Goal: Check status: Check status

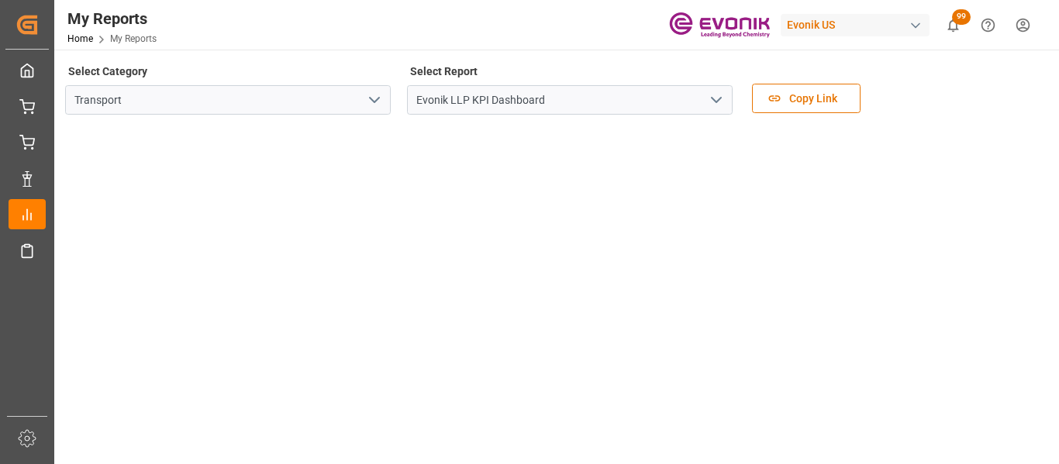
scroll to position [310, 0]
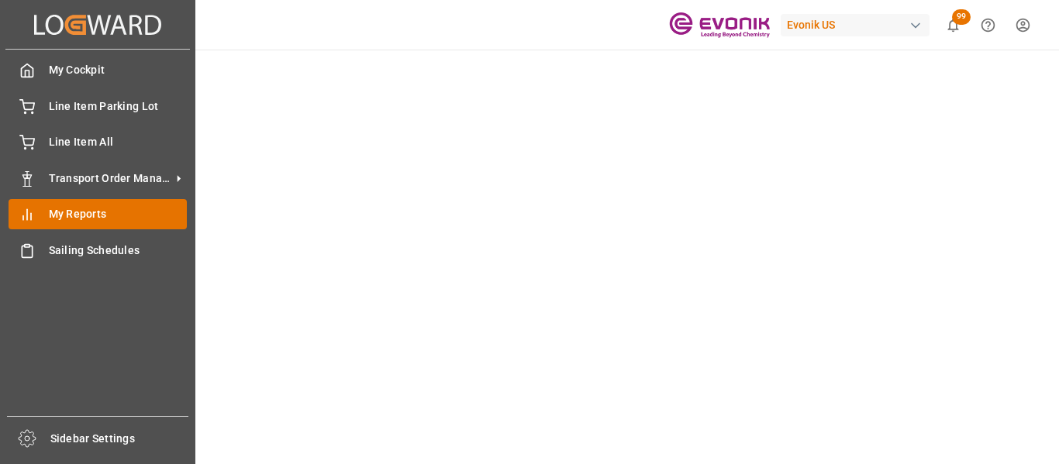
click at [70, 207] on span "My Reports" at bounding box center [118, 214] width 139 height 16
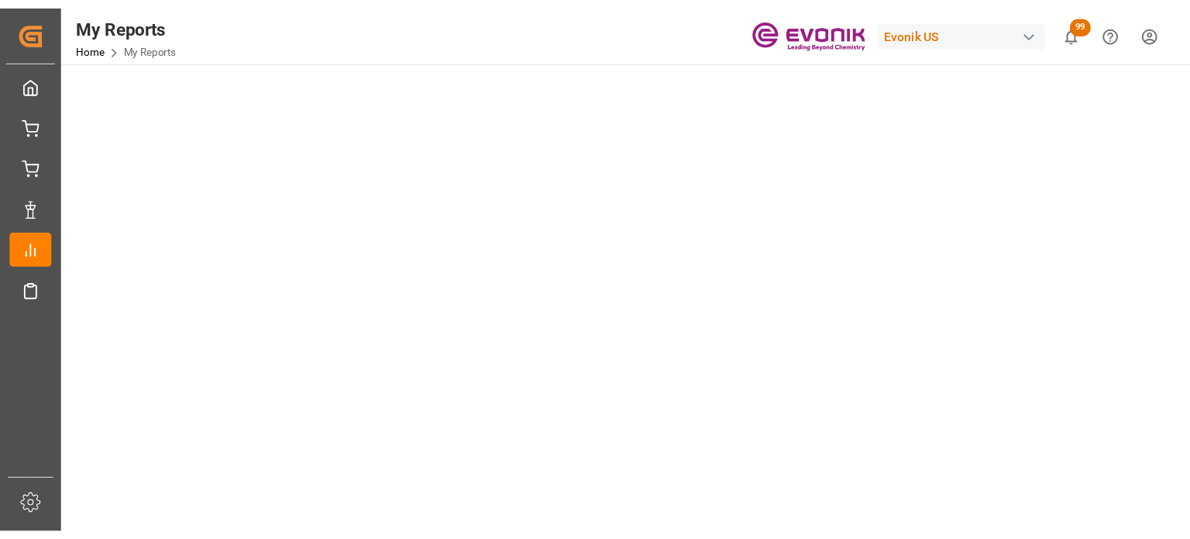
scroll to position [852, 0]
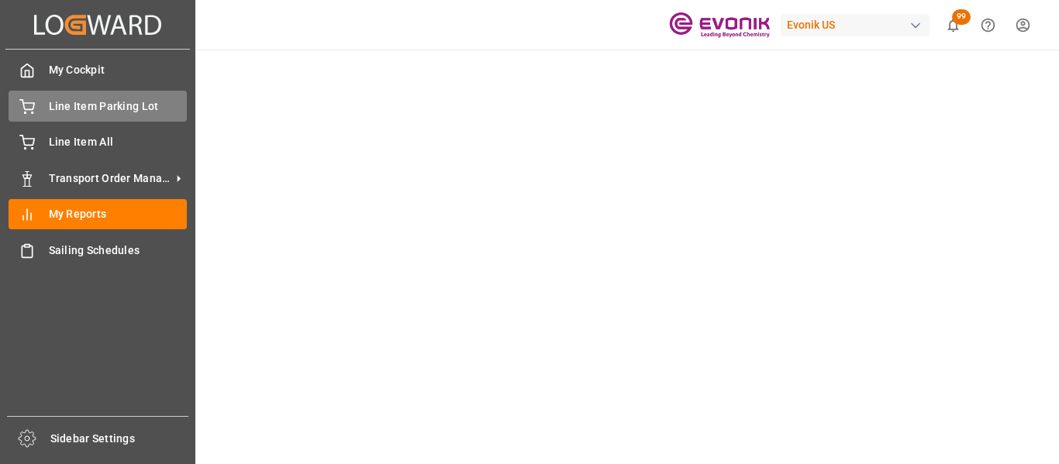
click at [76, 98] on span "Line Item Parking Lot" at bounding box center [118, 106] width 139 height 16
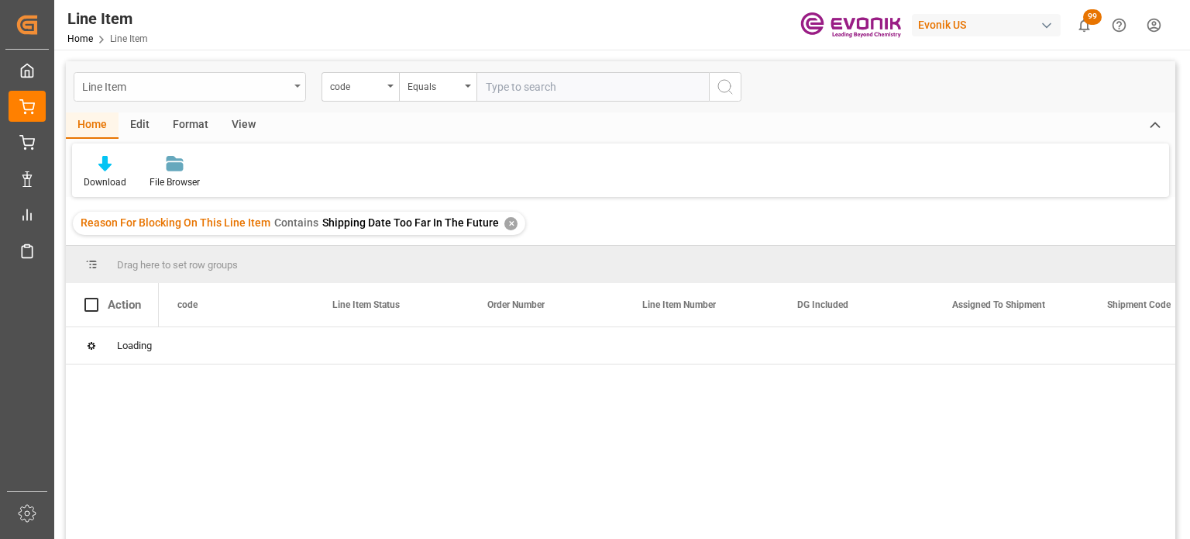
click at [294, 81] on div "Line Item" at bounding box center [190, 86] width 232 height 29
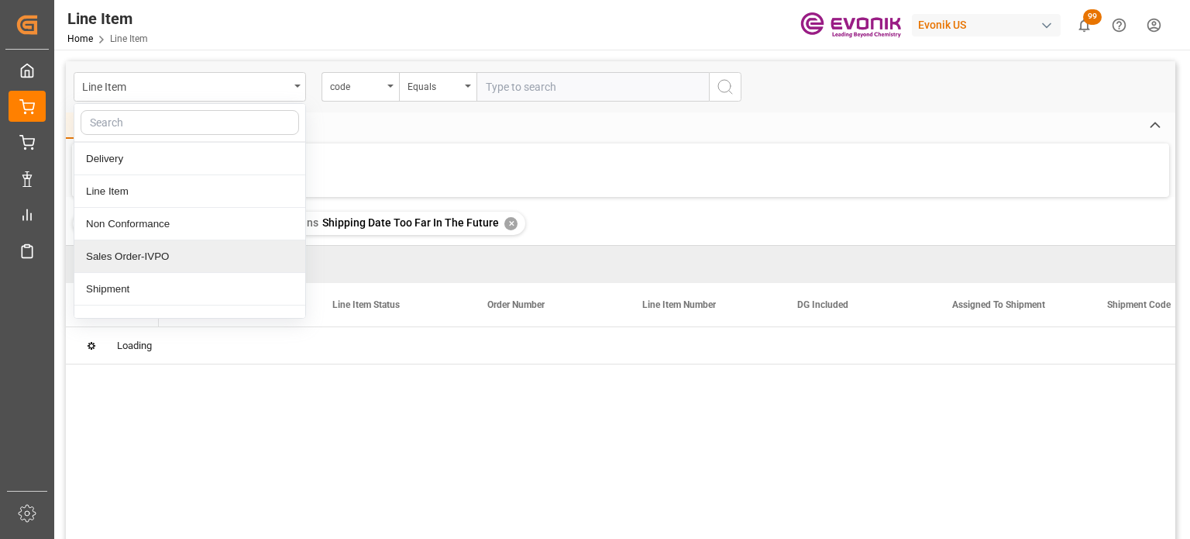
scroll to position [50, 0]
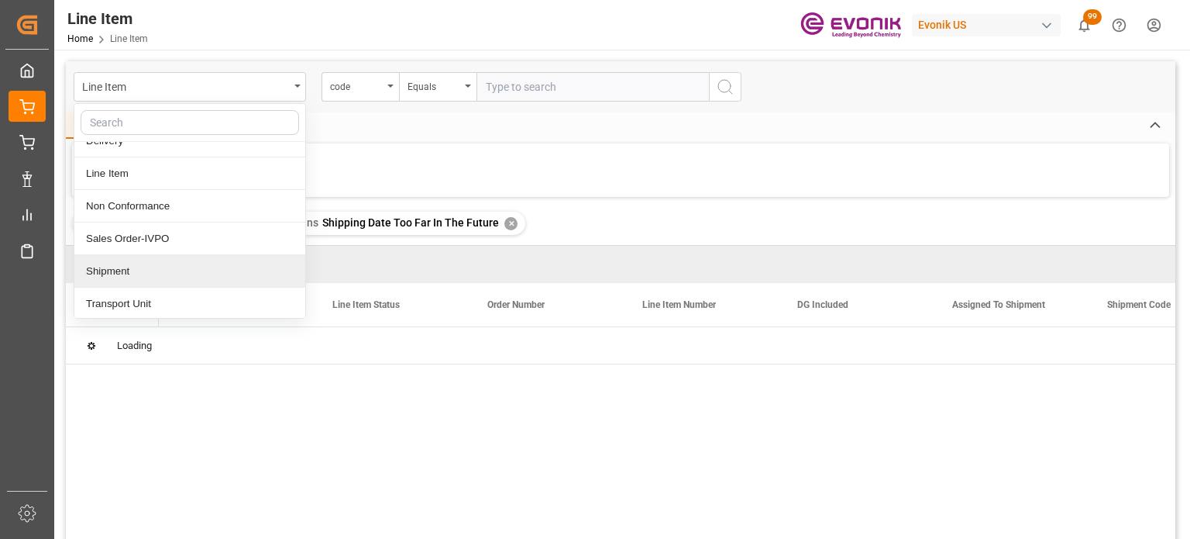
click at [133, 266] on div "Shipment" at bounding box center [189, 271] width 231 height 33
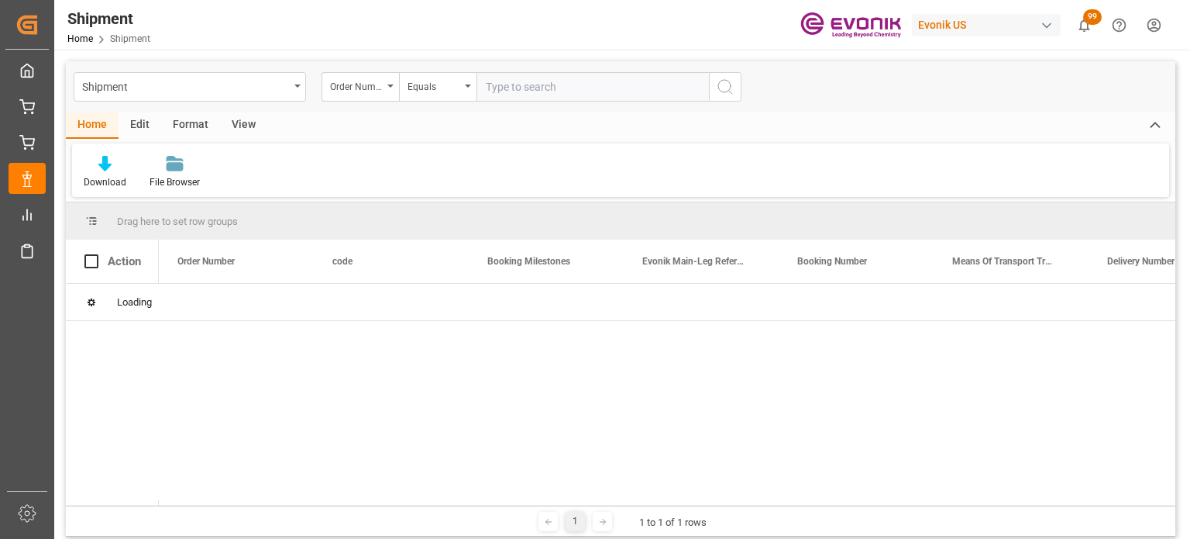
click at [515, 77] on input "text" at bounding box center [593, 86] width 232 height 29
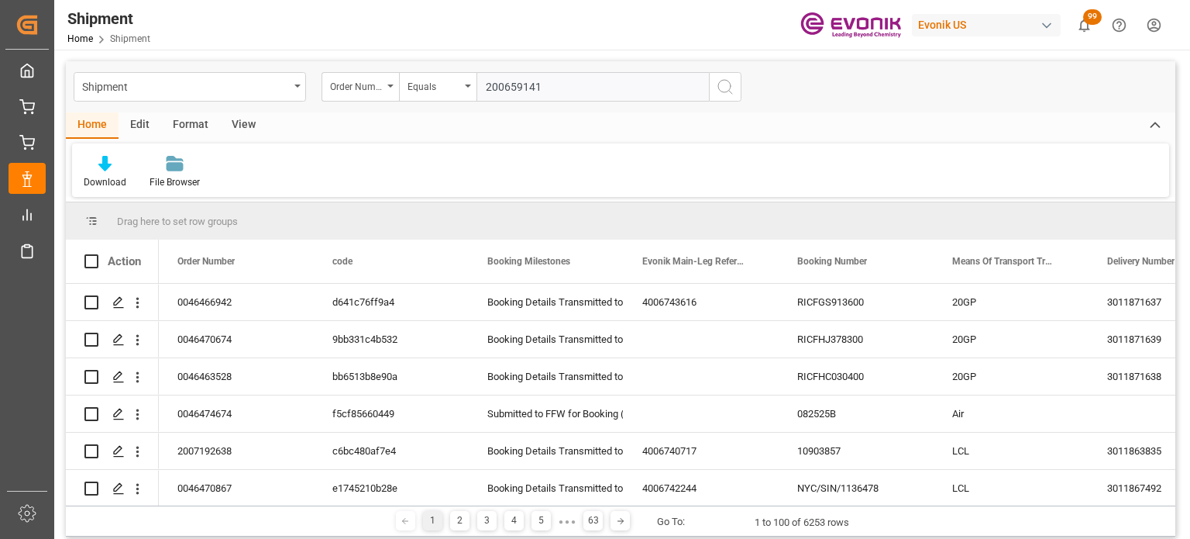
type input "2006591416"
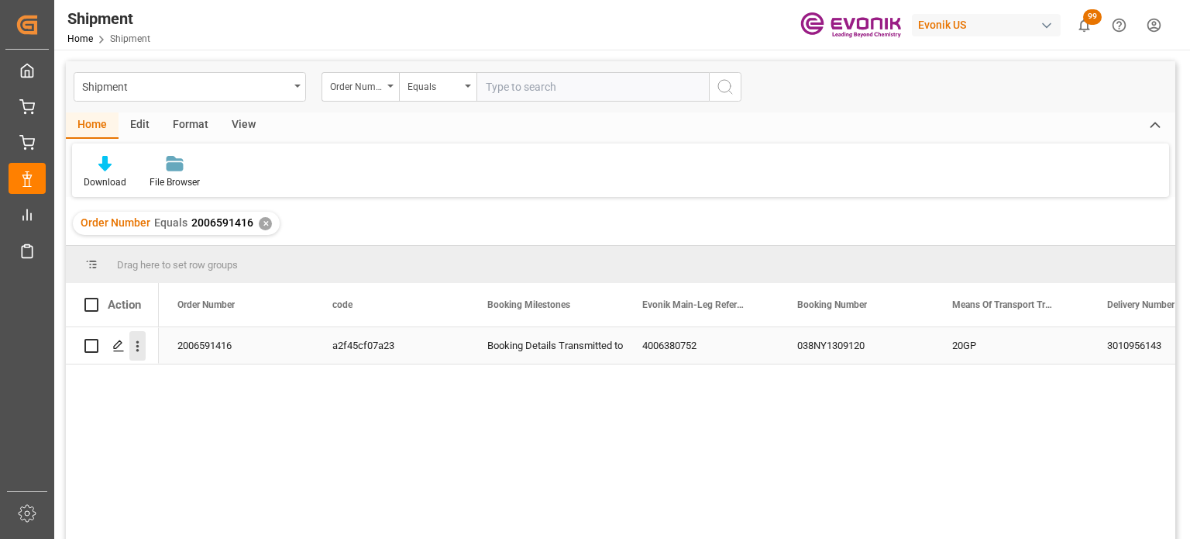
click at [142, 349] on icon "open menu" at bounding box center [137, 346] width 16 height 16
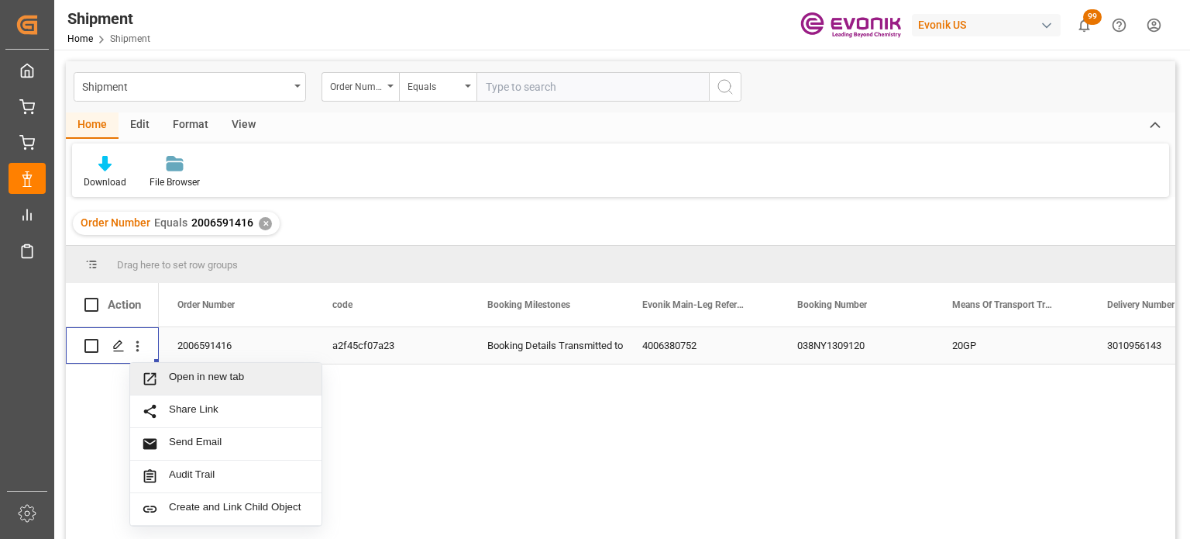
click at [174, 389] on div "Open in new tab" at bounding box center [225, 379] width 191 height 33
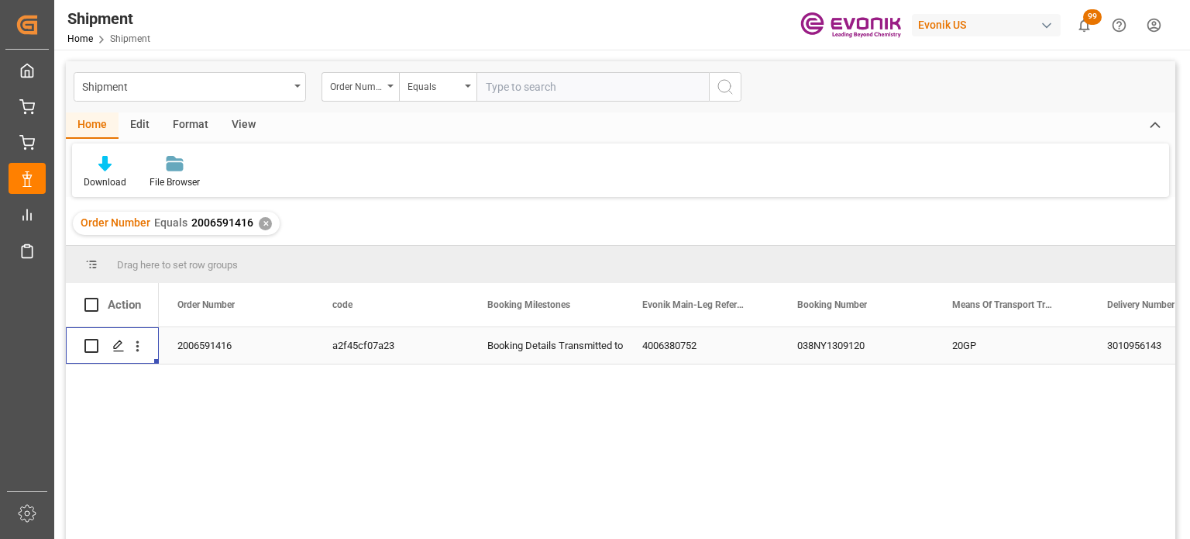
click at [260, 219] on div "✕" at bounding box center [265, 223] width 13 height 13
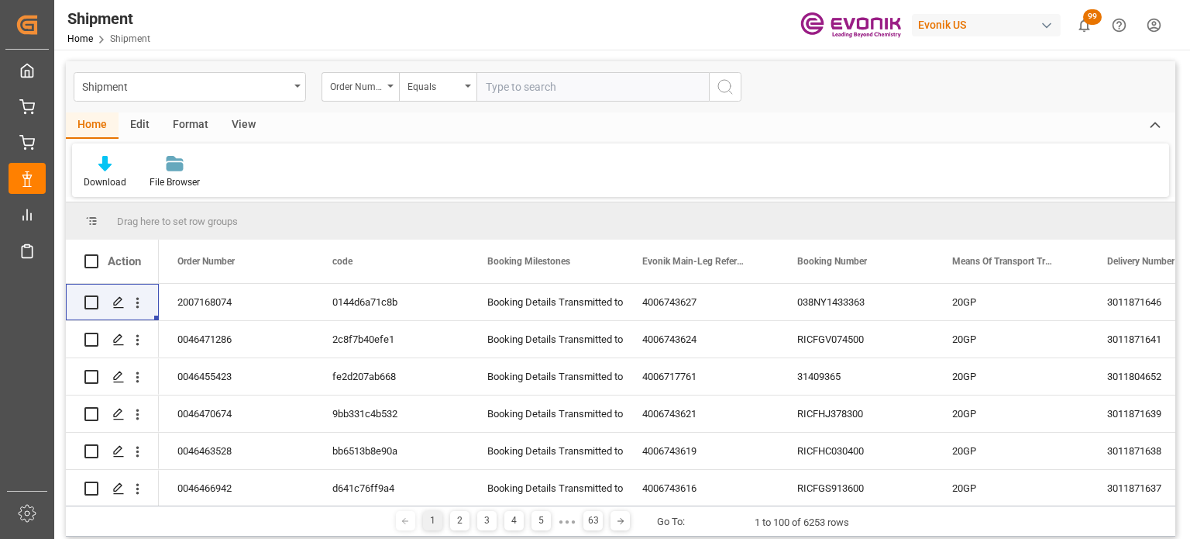
click at [519, 89] on input "text" at bounding box center [593, 86] width 232 height 29
type input "2006591433"
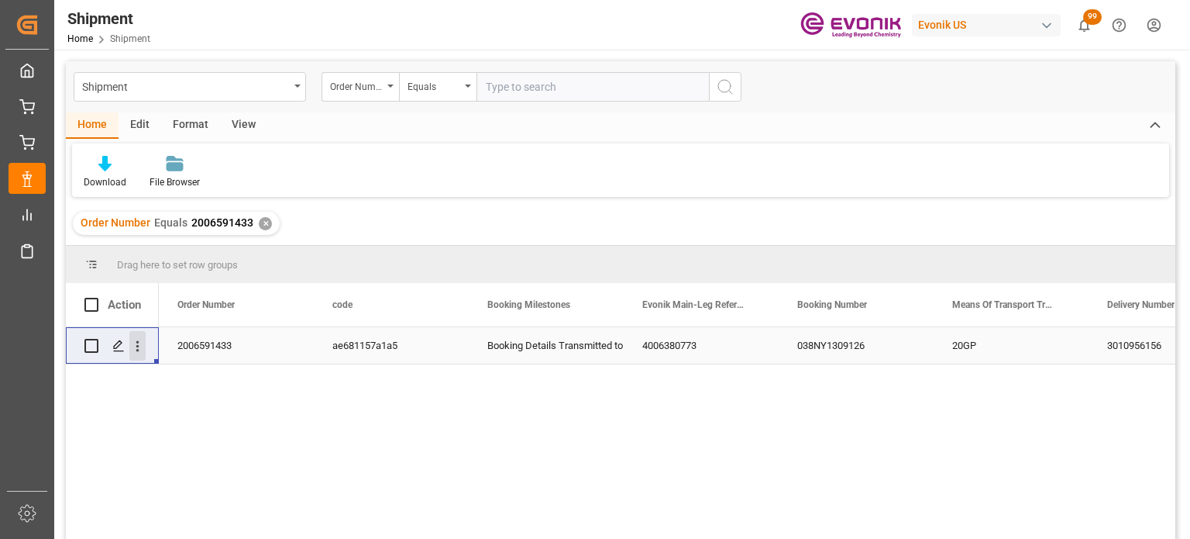
click at [135, 350] on icon "open menu" at bounding box center [137, 346] width 16 height 16
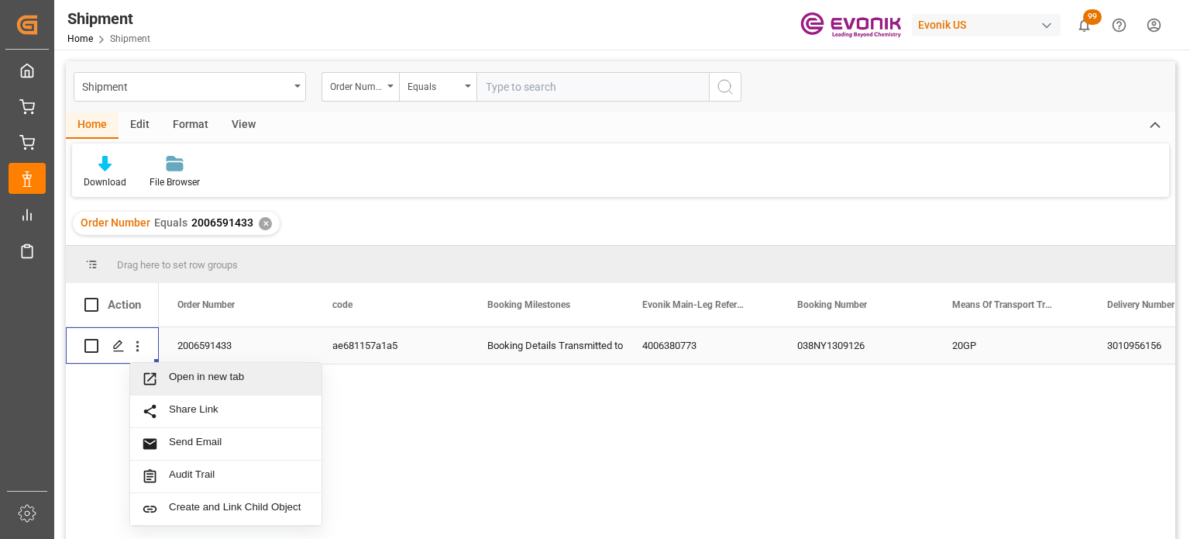
click at [240, 374] on span "Open in new tab" at bounding box center [239, 378] width 141 height 16
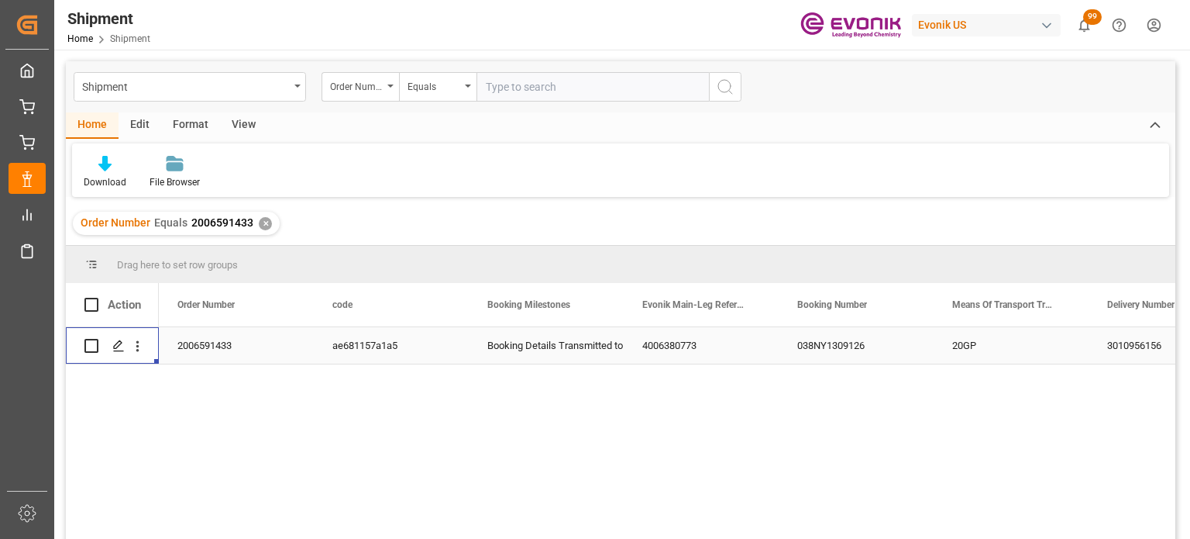
click at [260, 219] on div "✕" at bounding box center [265, 223] width 13 height 13
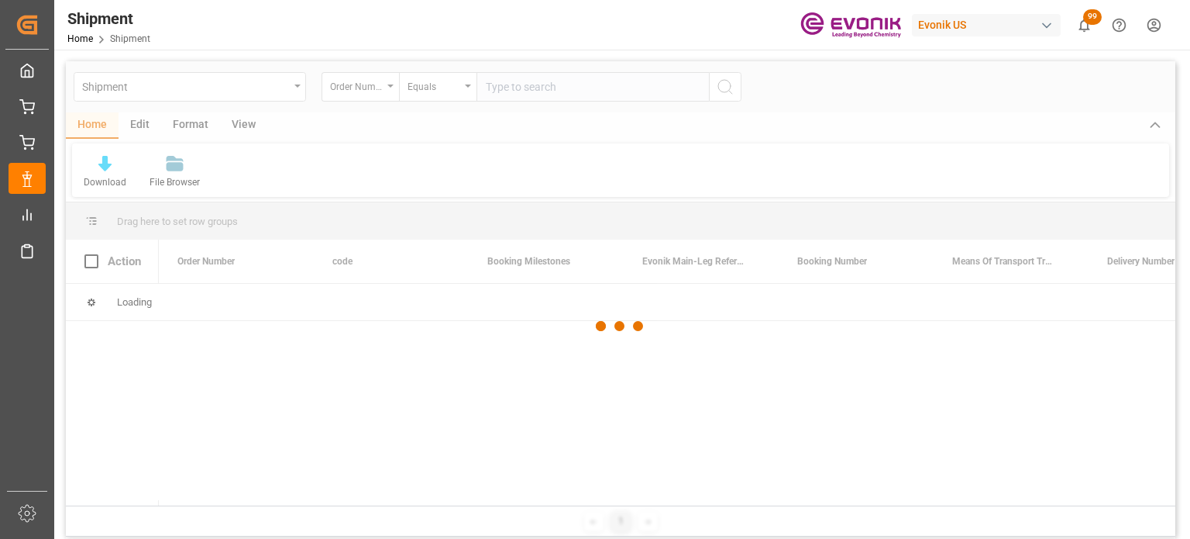
click at [508, 87] on div at bounding box center [621, 325] width 1110 height 529
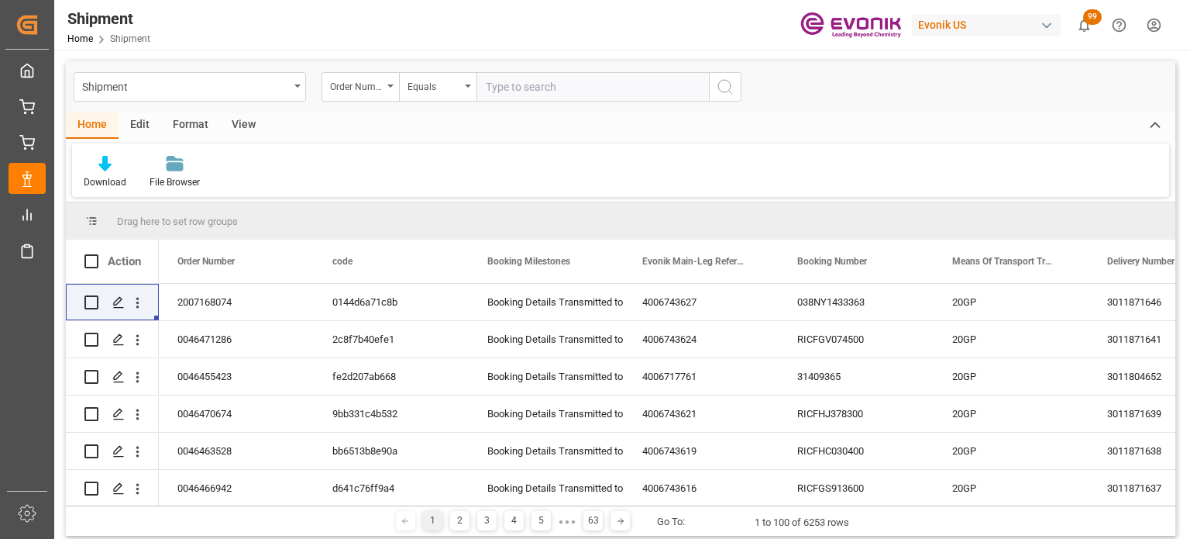
click at [511, 91] on input "text" at bounding box center [593, 86] width 232 height 29
type input "2006591434"
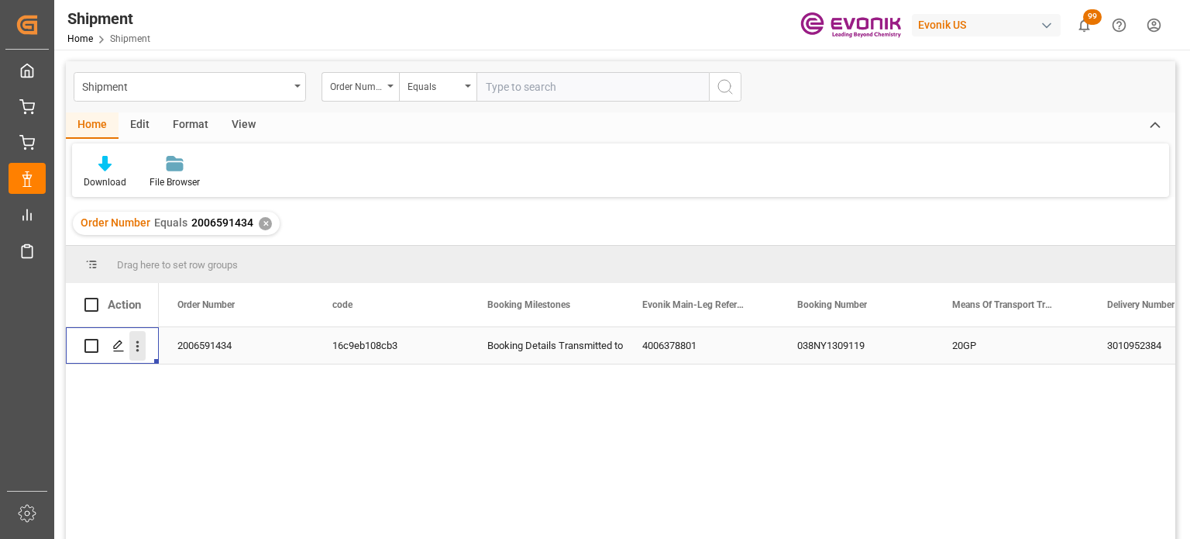
click at [140, 346] on icon "open menu" at bounding box center [137, 346] width 16 height 16
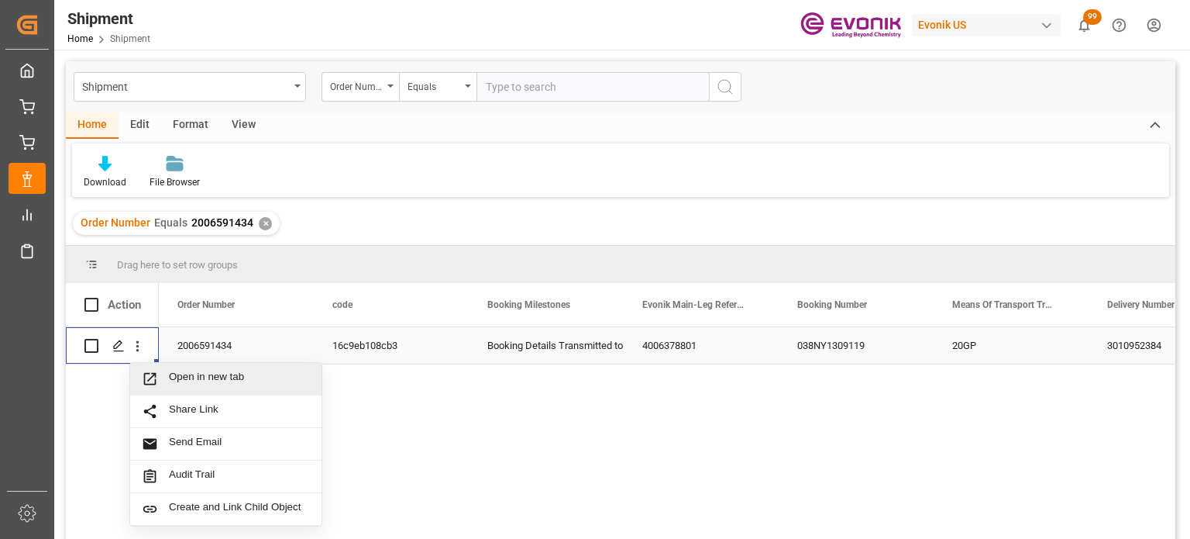
click at [199, 384] on span "Open in new tab" at bounding box center [239, 378] width 141 height 16
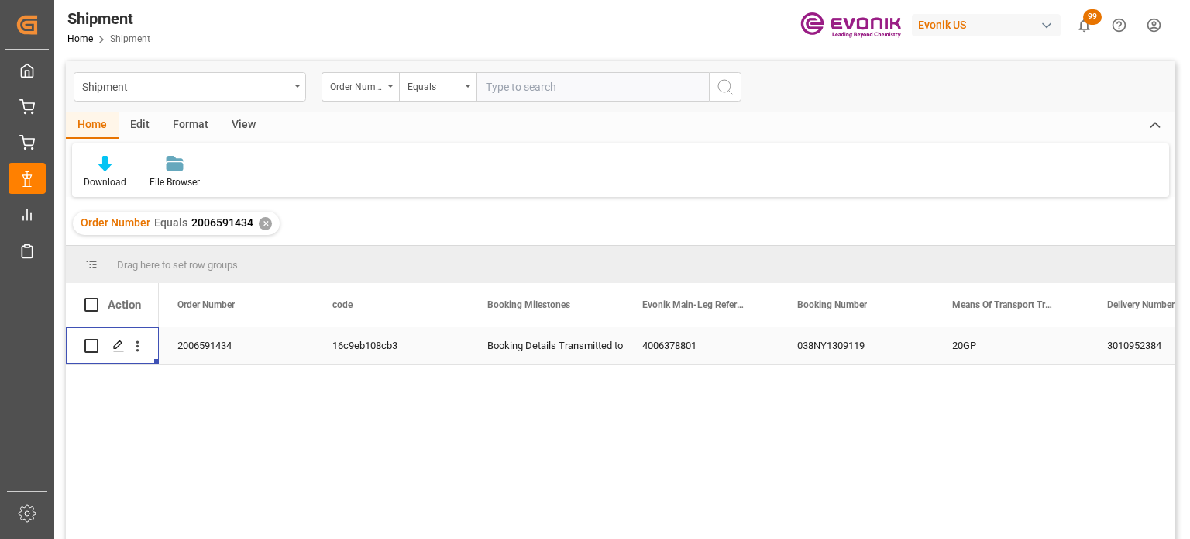
click at [270, 222] on div "Order Number Equals 2006591434 ✕" at bounding box center [176, 223] width 207 height 23
click at [263, 222] on div "✕" at bounding box center [265, 223] width 13 height 13
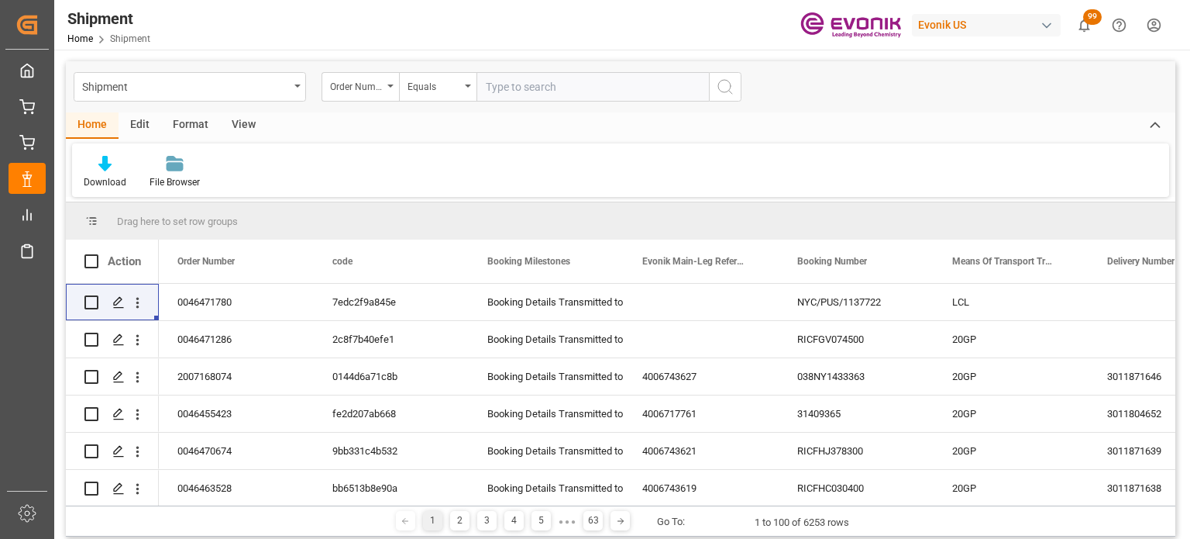
click at [504, 80] on input "text" at bounding box center [593, 86] width 232 height 29
type input "2006591429"
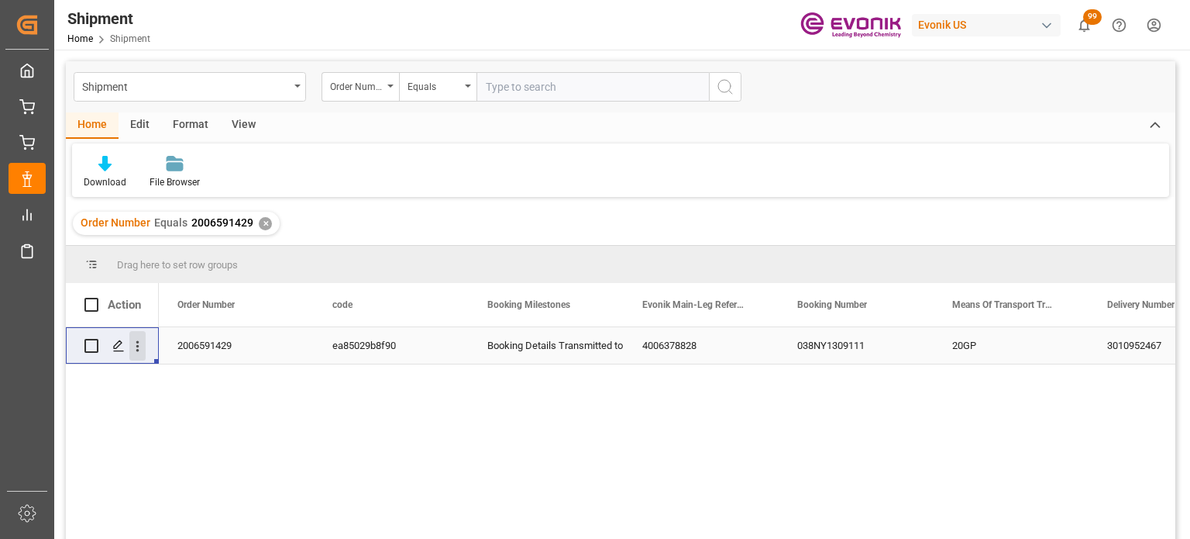
click at [140, 344] on icon "open menu" at bounding box center [137, 346] width 16 height 16
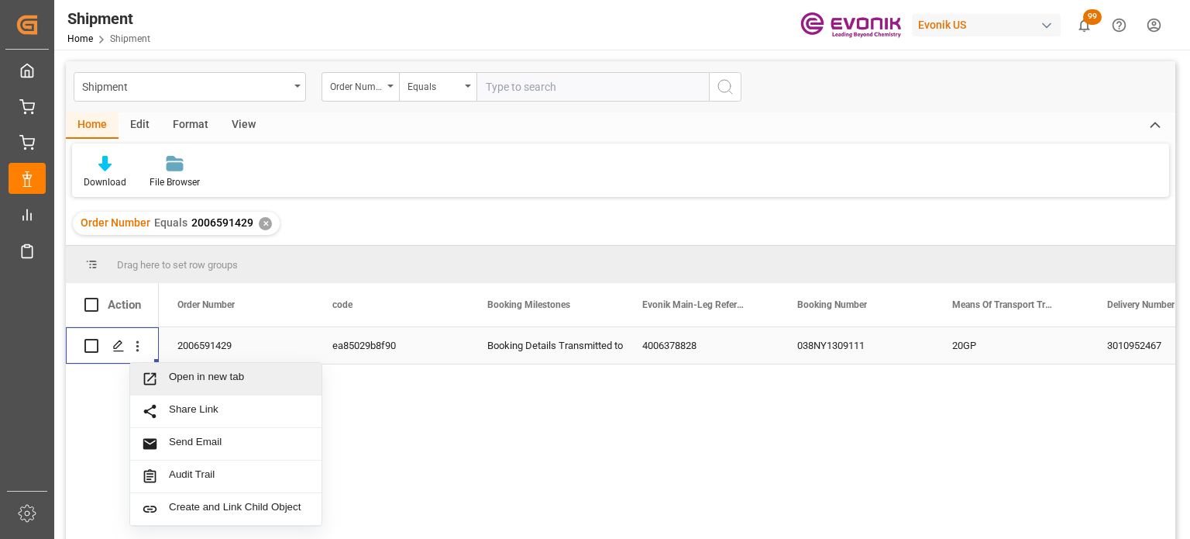
click at [188, 372] on span "Open in new tab" at bounding box center [239, 378] width 141 height 16
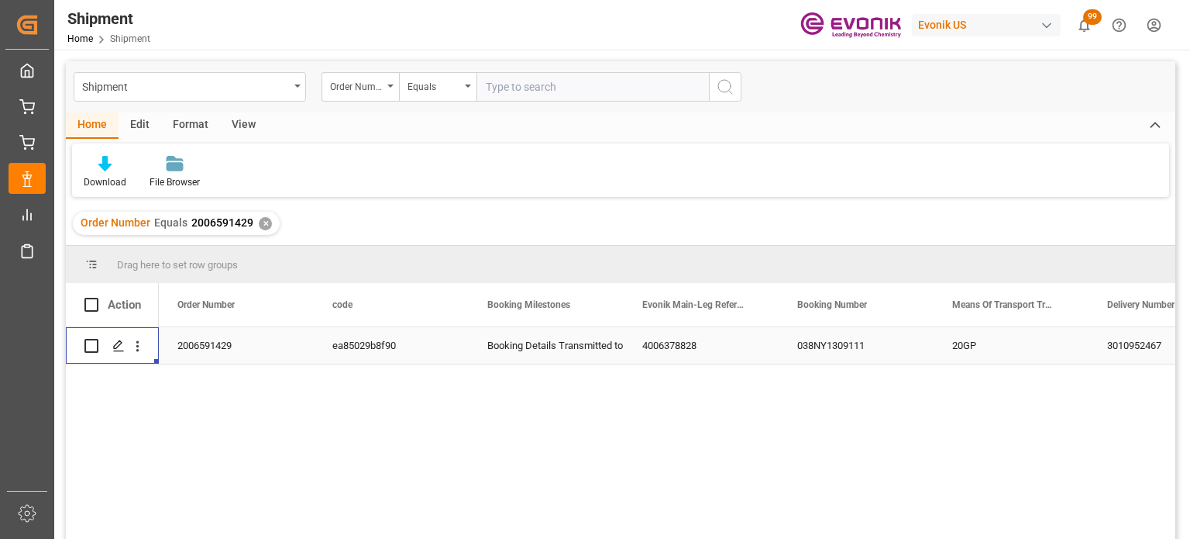
click at [265, 225] on div "✕" at bounding box center [265, 223] width 13 height 13
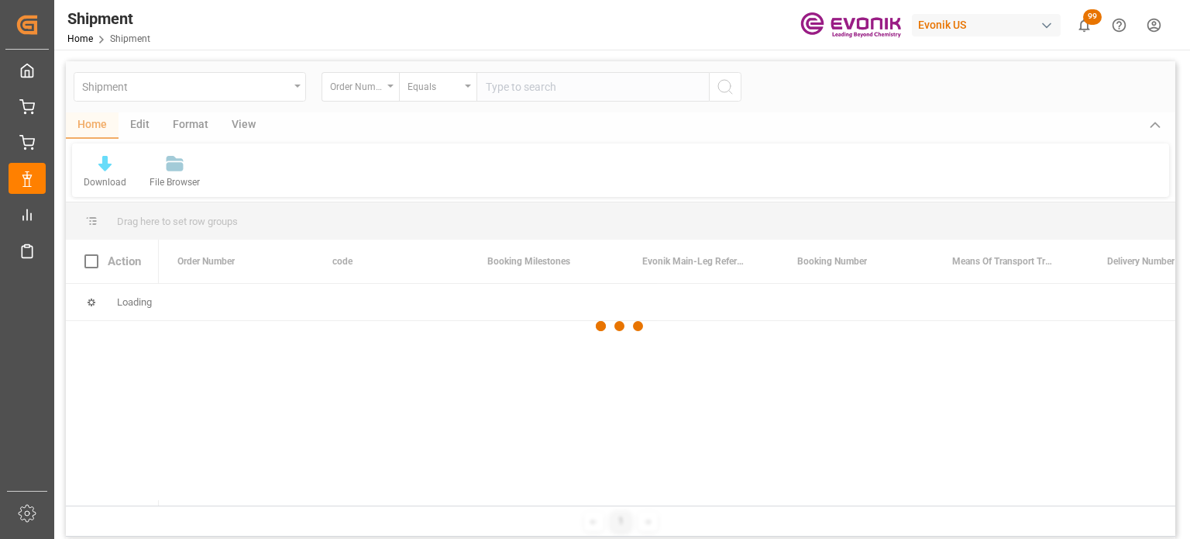
click at [524, 88] on div at bounding box center [621, 325] width 1110 height 529
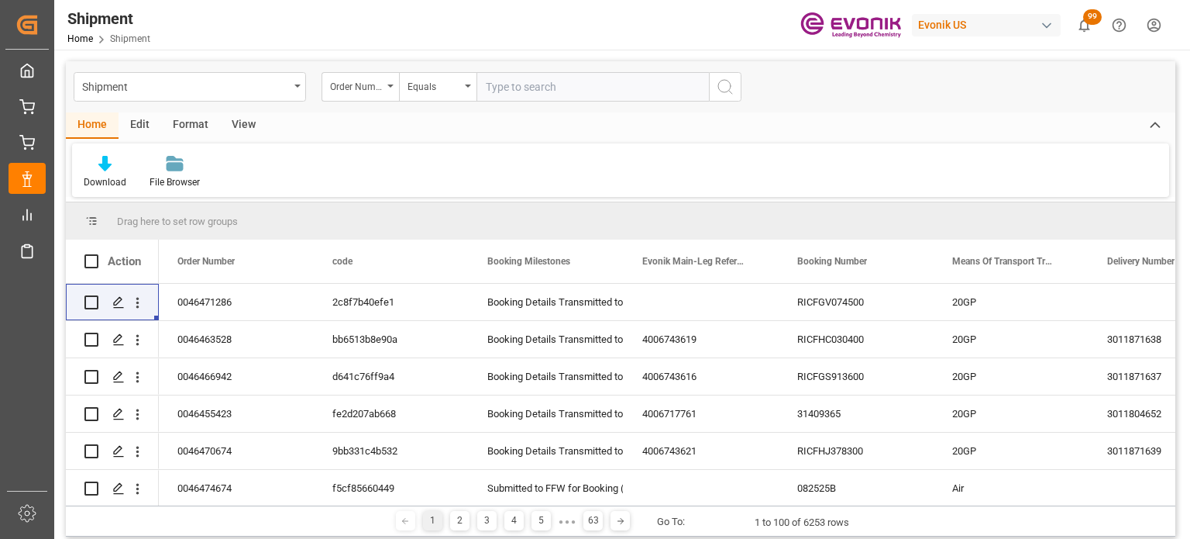
click at [524, 88] on input "text" at bounding box center [593, 86] width 232 height 29
type input "2006591435"
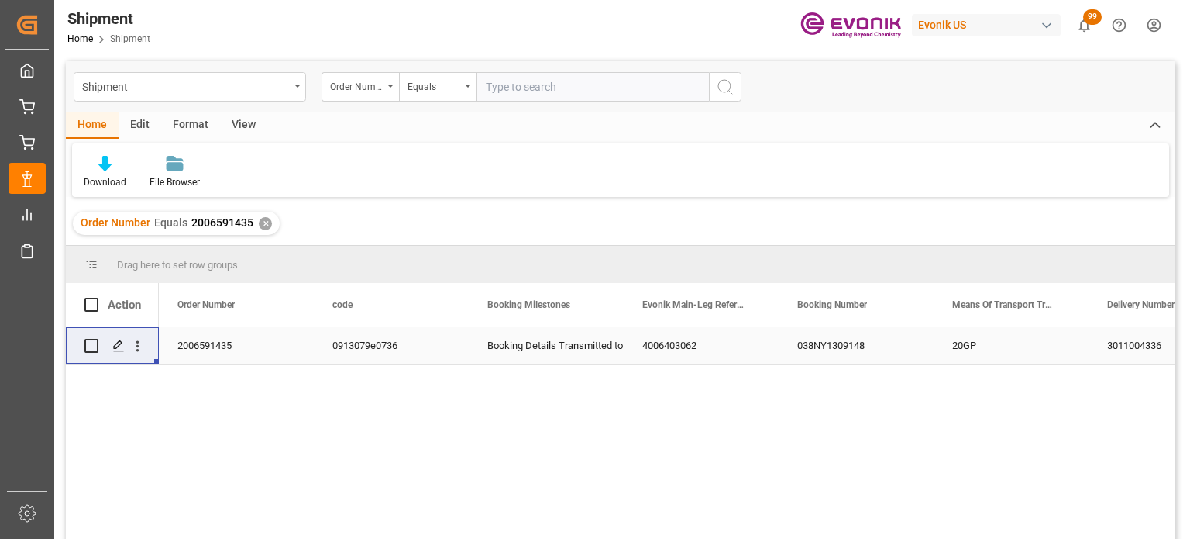
click at [151, 348] on div "Press SPACE to select this row." at bounding box center [138, 345] width 40 height 29
click at [145, 345] on icon "open menu" at bounding box center [137, 346] width 16 height 16
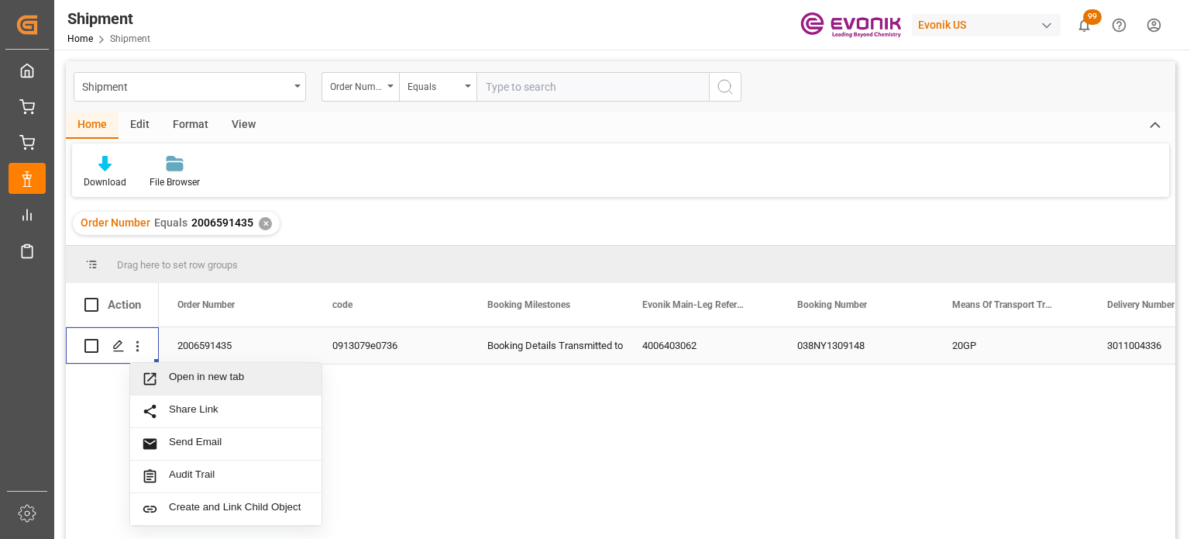
click at [164, 372] on span "Press SPACE to select this row." at bounding box center [155, 378] width 27 height 16
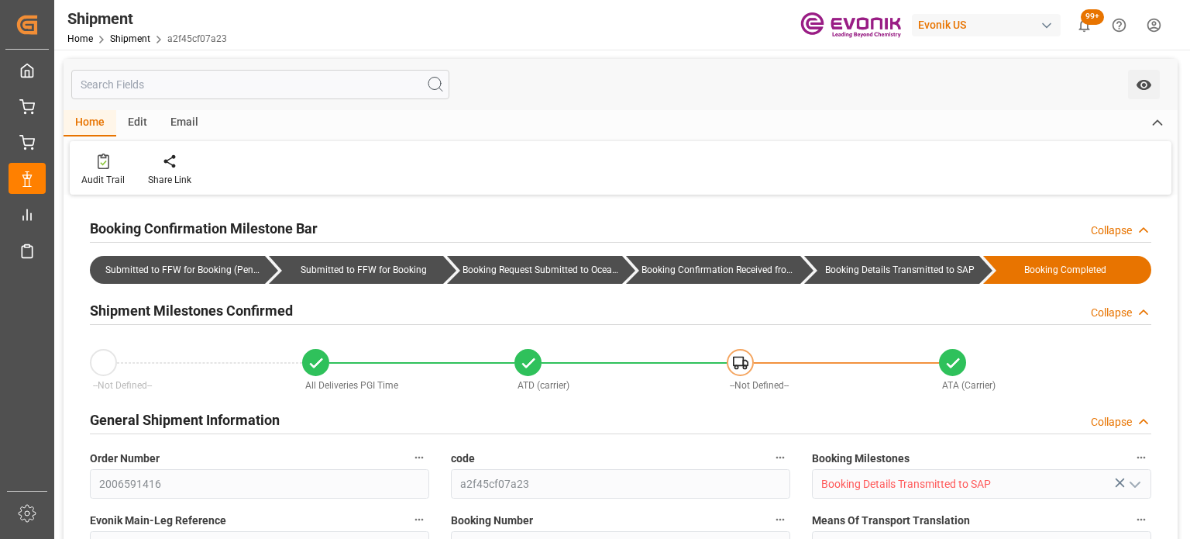
type input "USHOU"
type input "AUFRE"
type input "9290555"
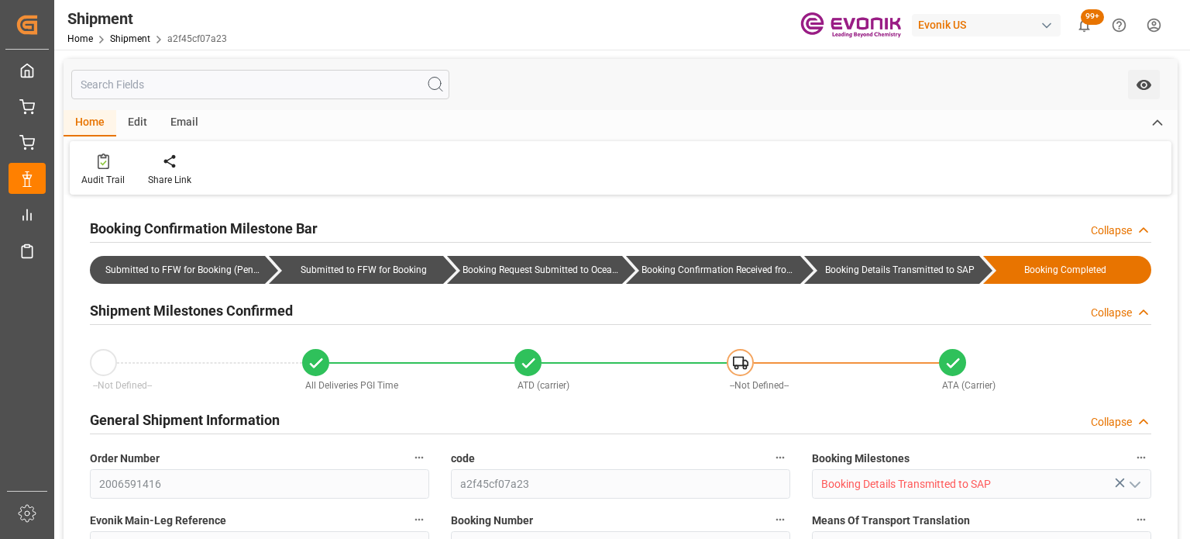
type input "AC Containerline"
type input "AC Containerline GmbH"
type input "165.37"
type input "[DATE] 00:00"
type input "03-12-2025 00:00"
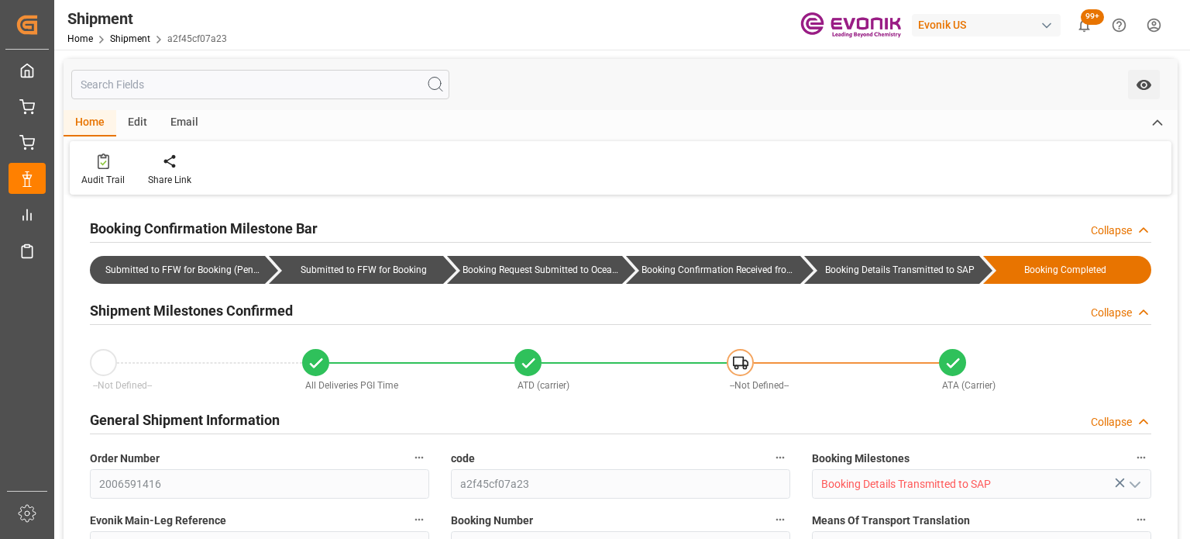
type input "[DATE] 16:00"
type input "[DATE] 12:00"
type input "[DATE]"
type input "11-21-2024 21:49"
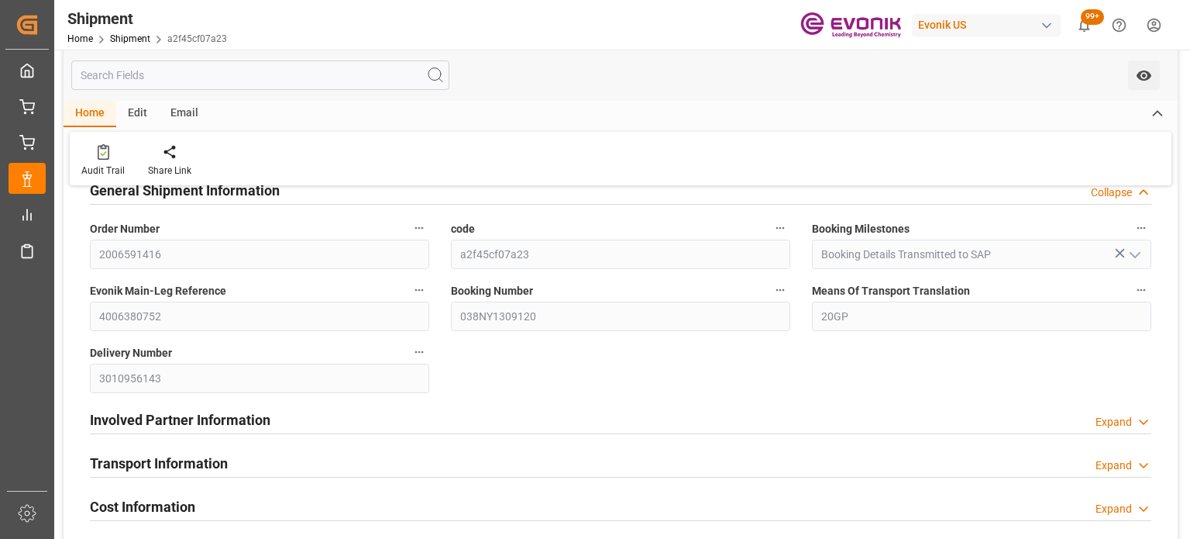
scroll to position [310, 0]
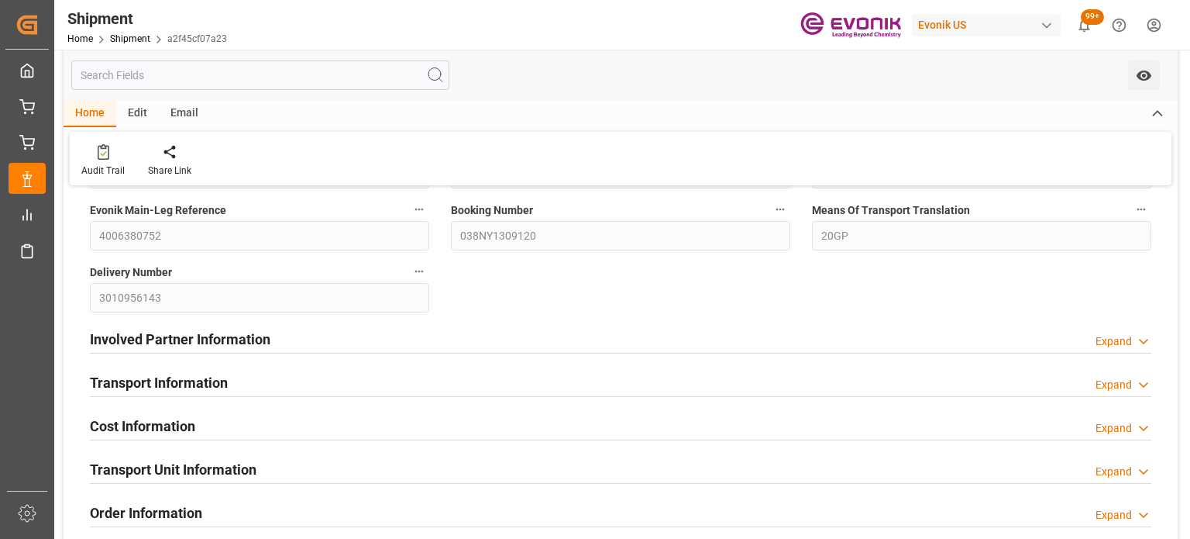
click at [1128, 379] on div "Expand" at bounding box center [1114, 385] width 36 height 16
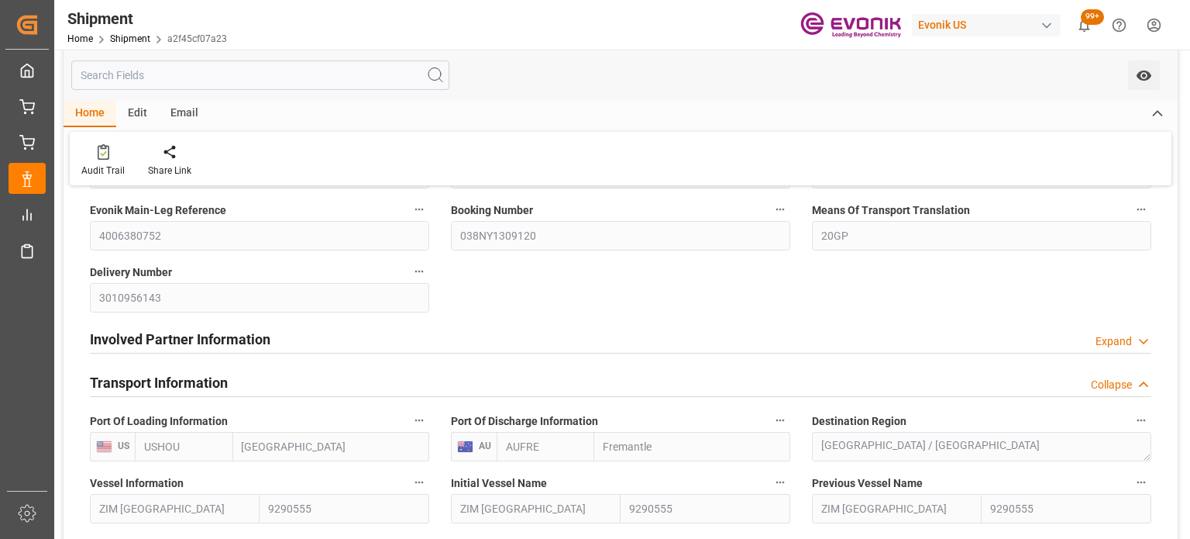
scroll to position [542, 0]
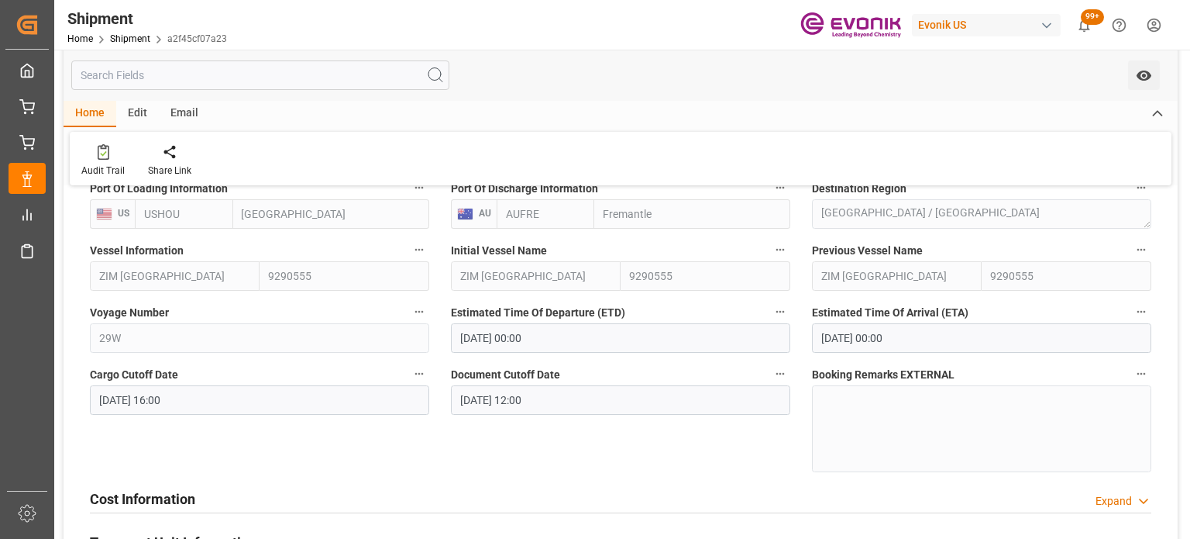
click at [1141, 309] on icon "button" at bounding box center [1141, 311] width 12 height 12
click at [1135, 316] on li "Audits" at bounding box center [1138, 312] width 79 height 26
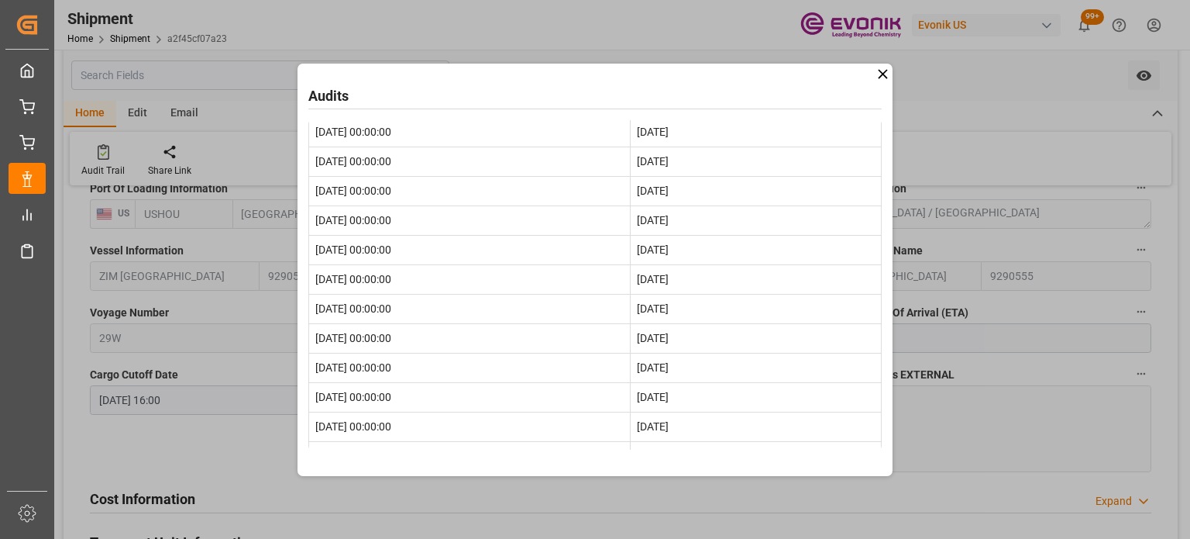
scroll to position [0, 0]
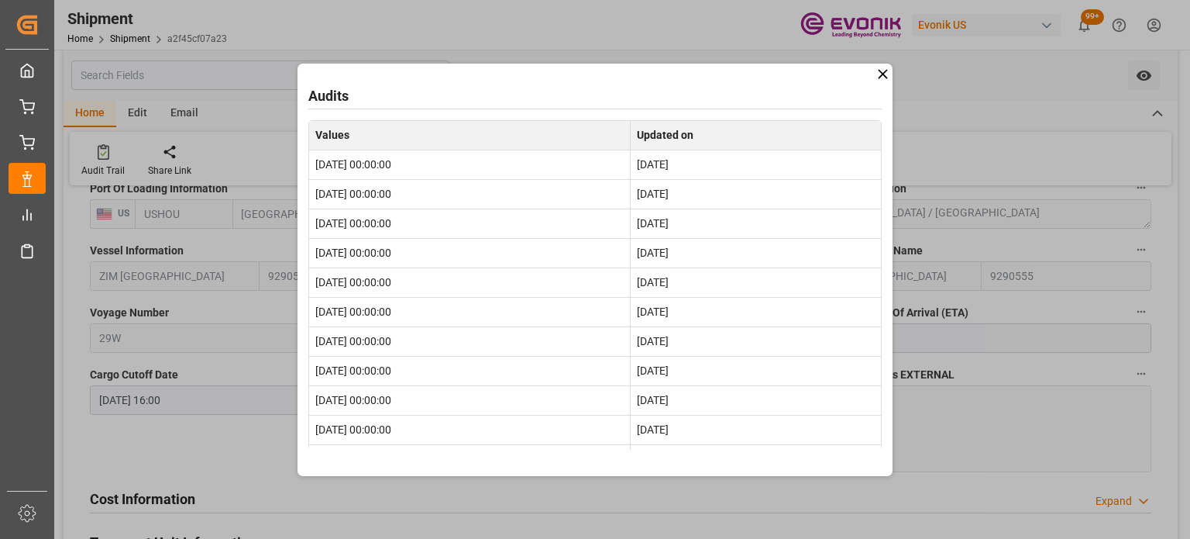
click at [882, 74] on icon at bounding box center [882, 73] width 9 height 9
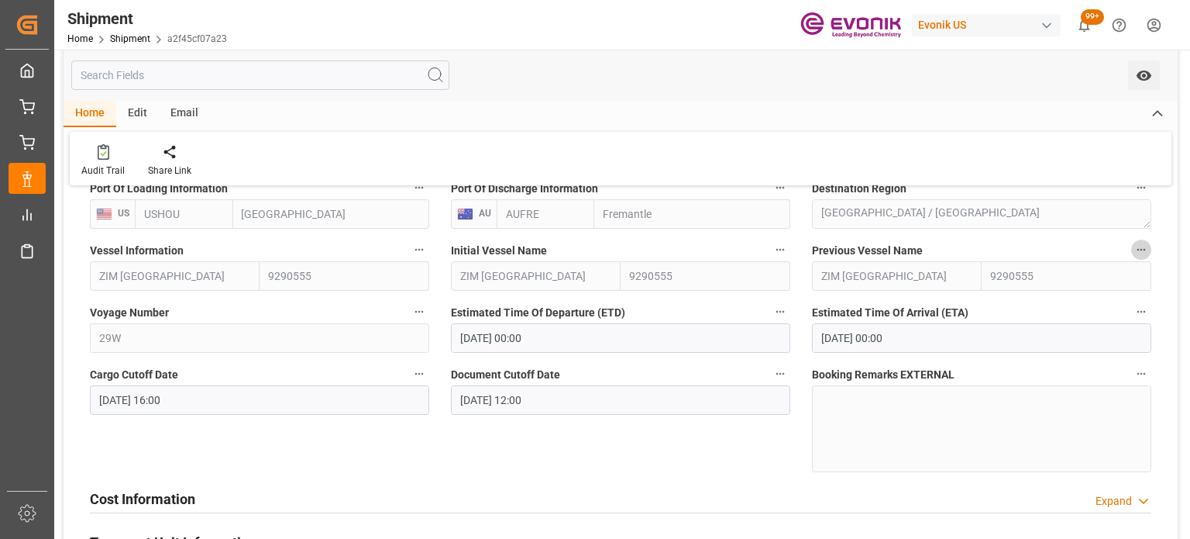
click at [1144, 250] on icon "button" at bounding box center [1141, 249] width 12 height 12
click at [1144, 250] on li "Audits" at bounding box center [1138, 250] width 79 height 26
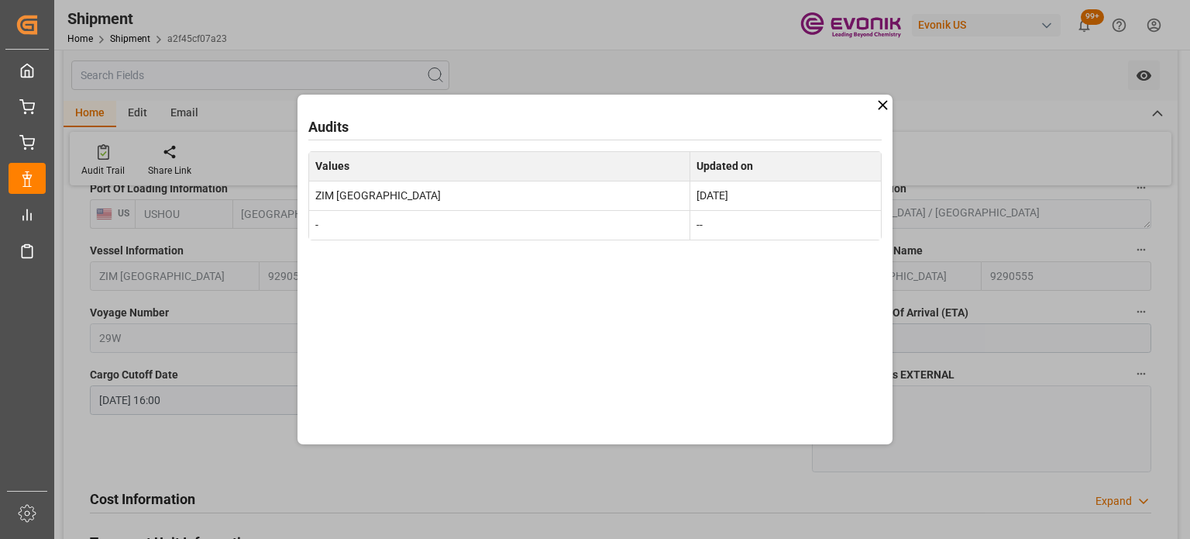
click at [871, 102] on div "Audits Values Updated on ZIM NEWARK May 16, 2025 - --" at bounding box center [595, 270] width 595 height 350
click at [877, 108] on icon at bounding box center [883, 105] width 16 height 16
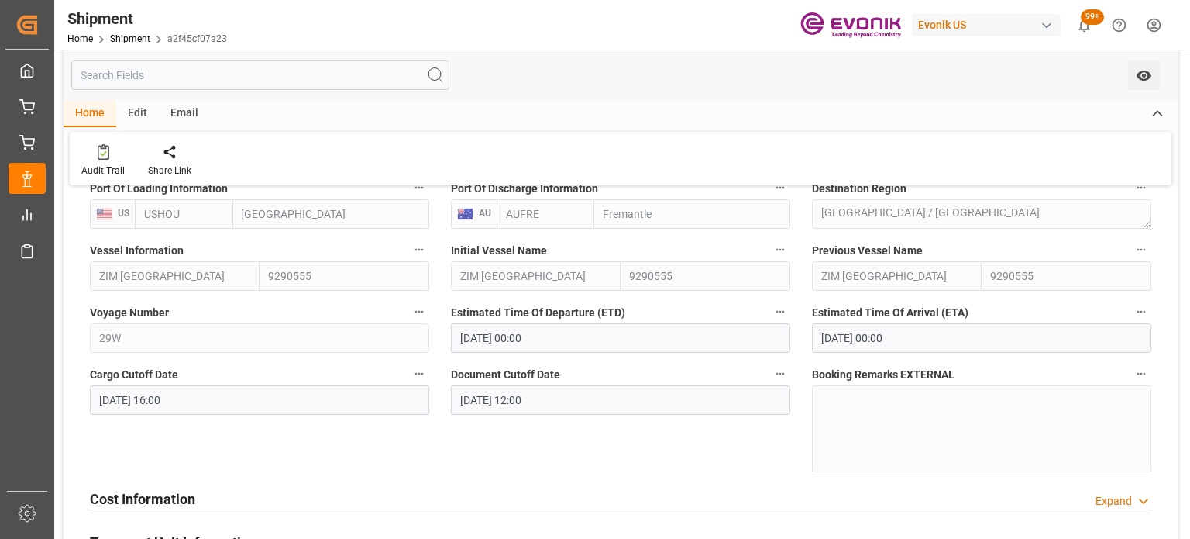
click at [777, 250] on icon "button" at bounding box center [781, 250] width 9 height 2
click at [801, 246] on li "Audits" at bounding box center [809, 250] width 79 height 26
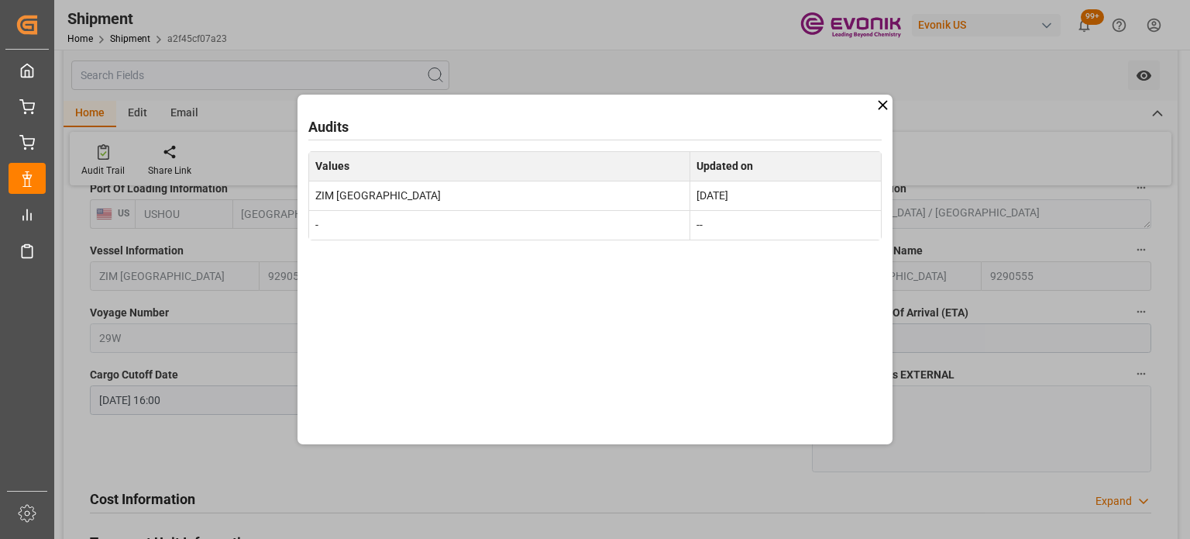
click at [877, 108] on icon at bounding box center [883, 105] width 16 height 16
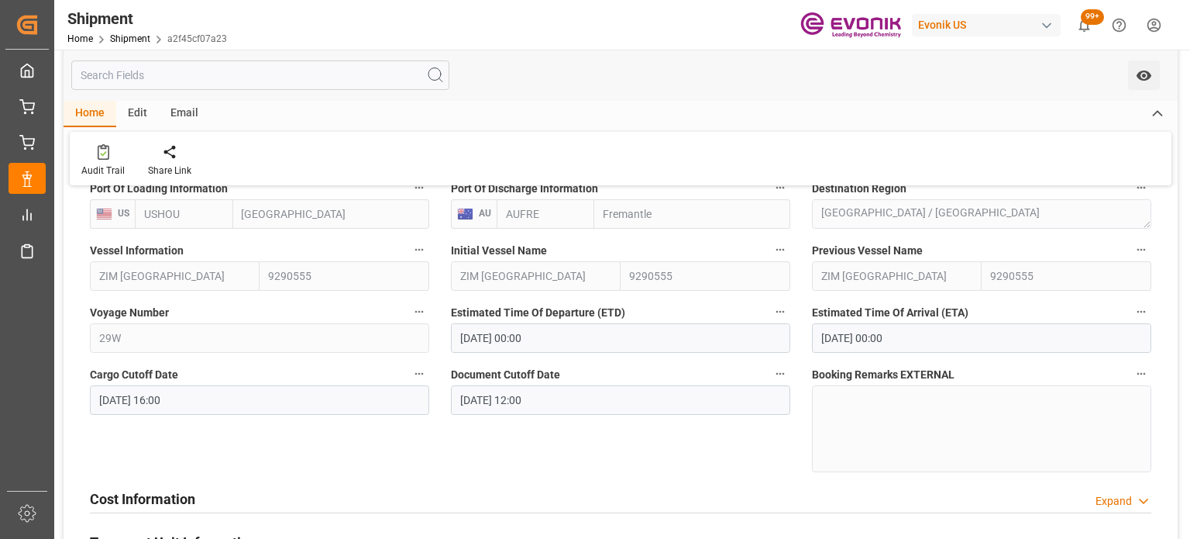
scroll to position [465, 0]
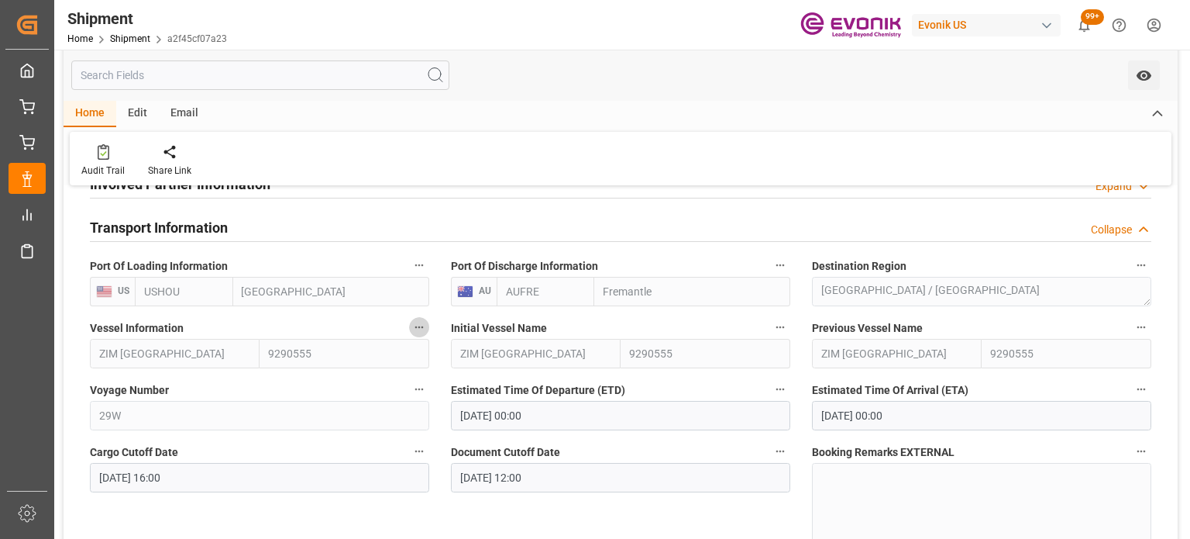
click at [425, 332] on icon "button" at bounding box center [419, 327] width 12 height 12
click at [432, 322] on icon at bounding box center [430, 328] width 14 height 14
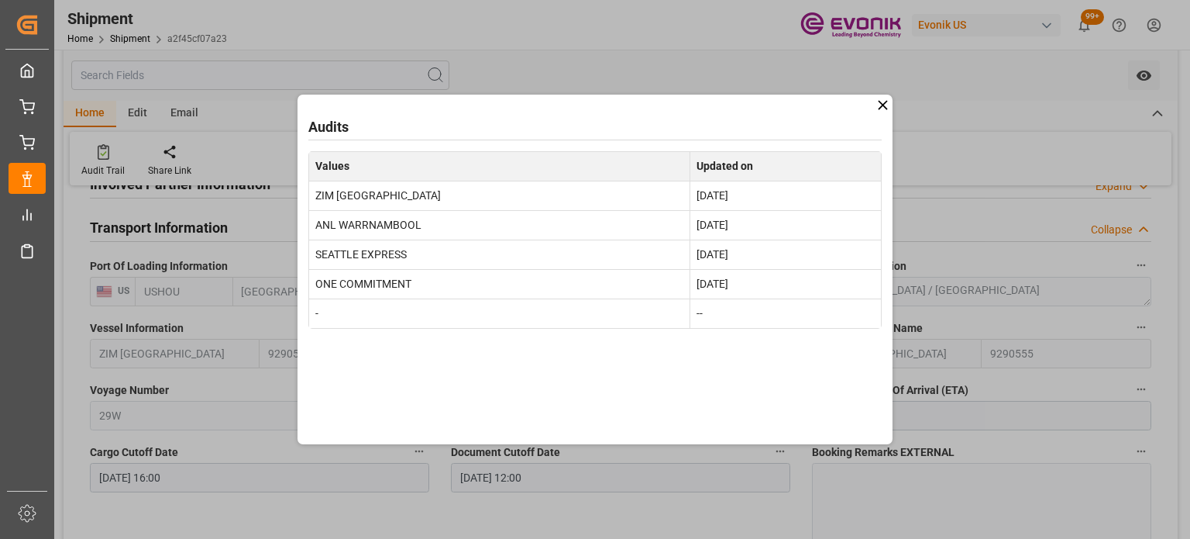
click at [883, 108] on icon at bounding box center [883, 105] width 16 height 16
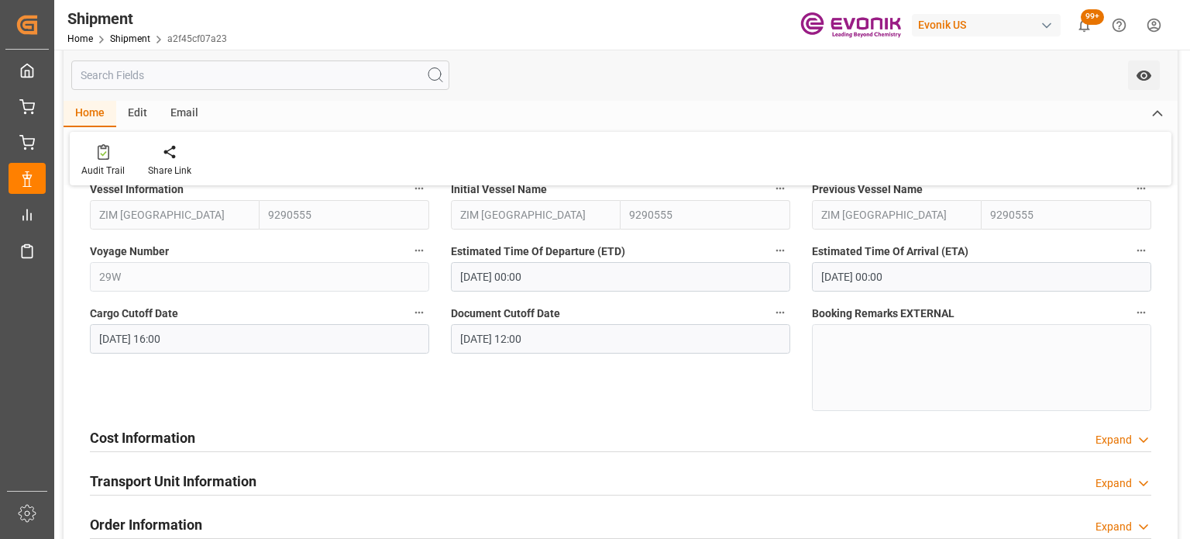
scroll to position [620, 0]
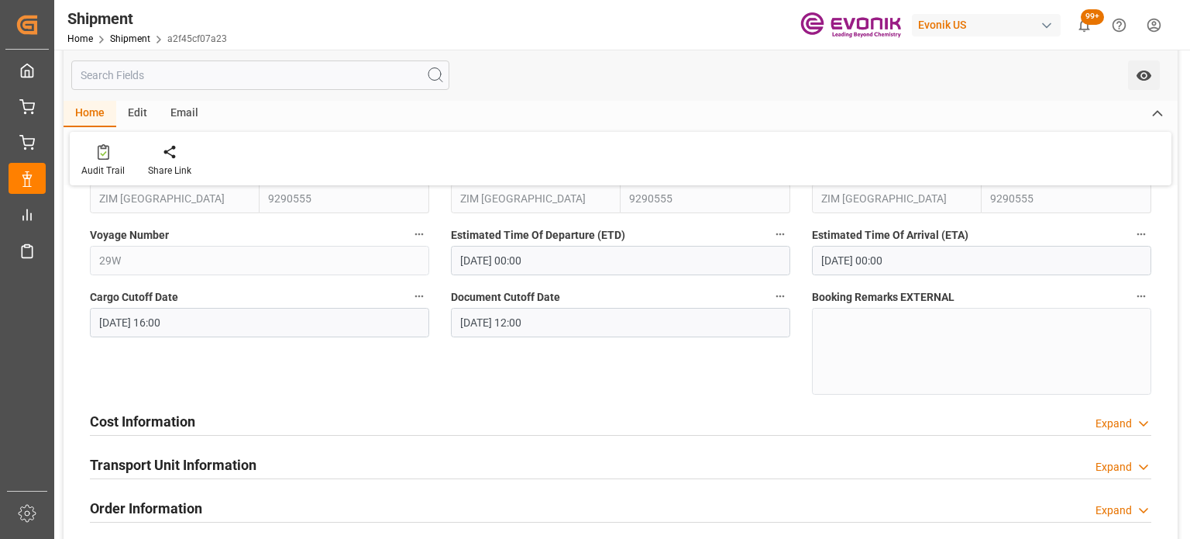
click at [1140, 296] on icon "button" at bounding box center [1141, 296] width 12 height 12
click at [1141, 298] on li "Audits" at bounding box center [1138, 297] width 79 height 26
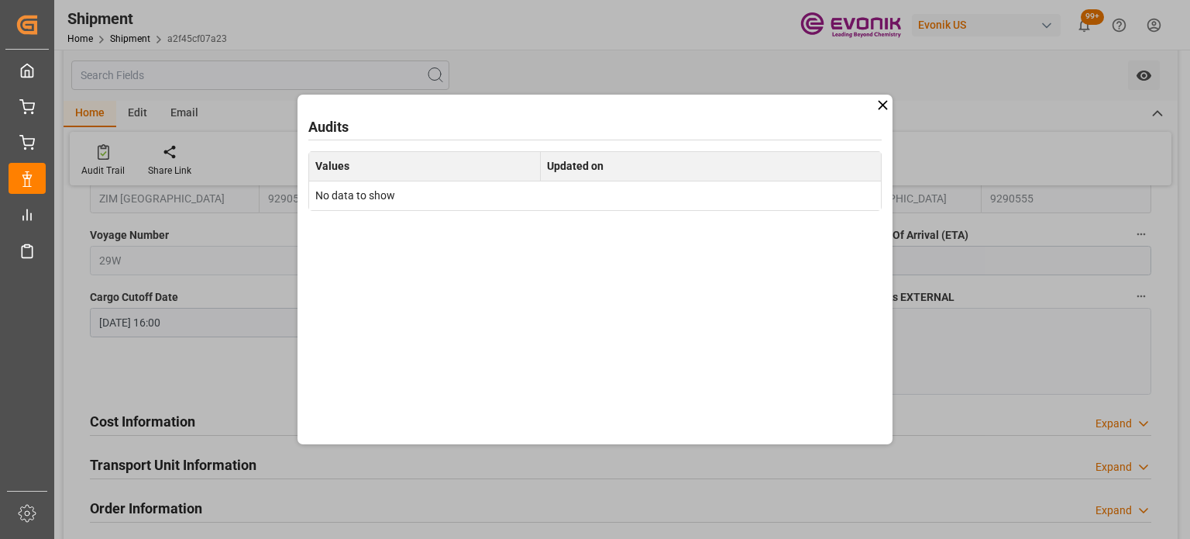
click at [889, 101] on icon at bounding box center [883, 105] width 16 height 16
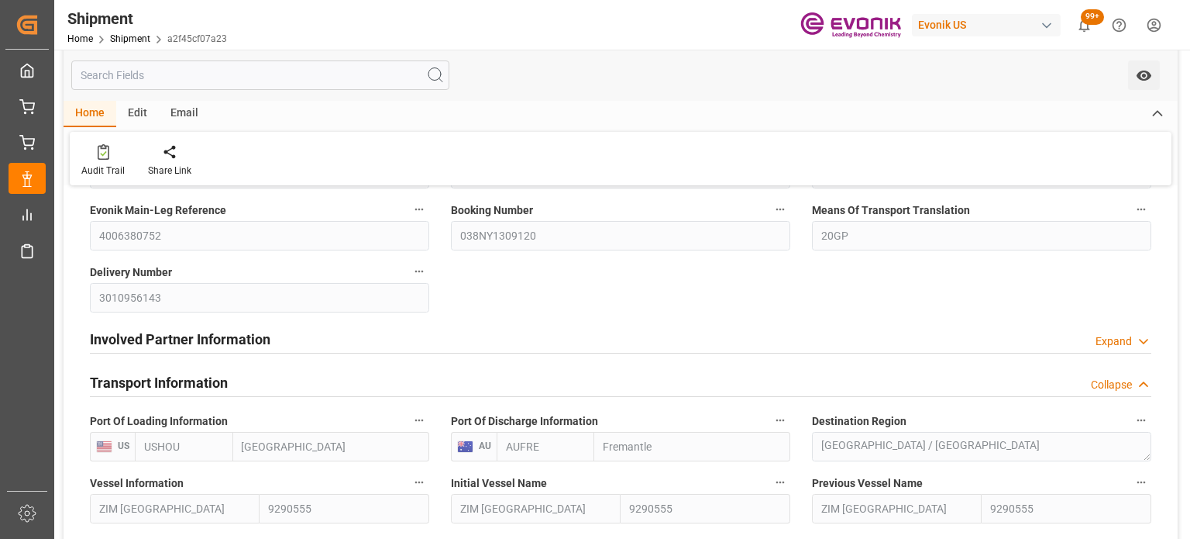
scroll to position [232, 0]
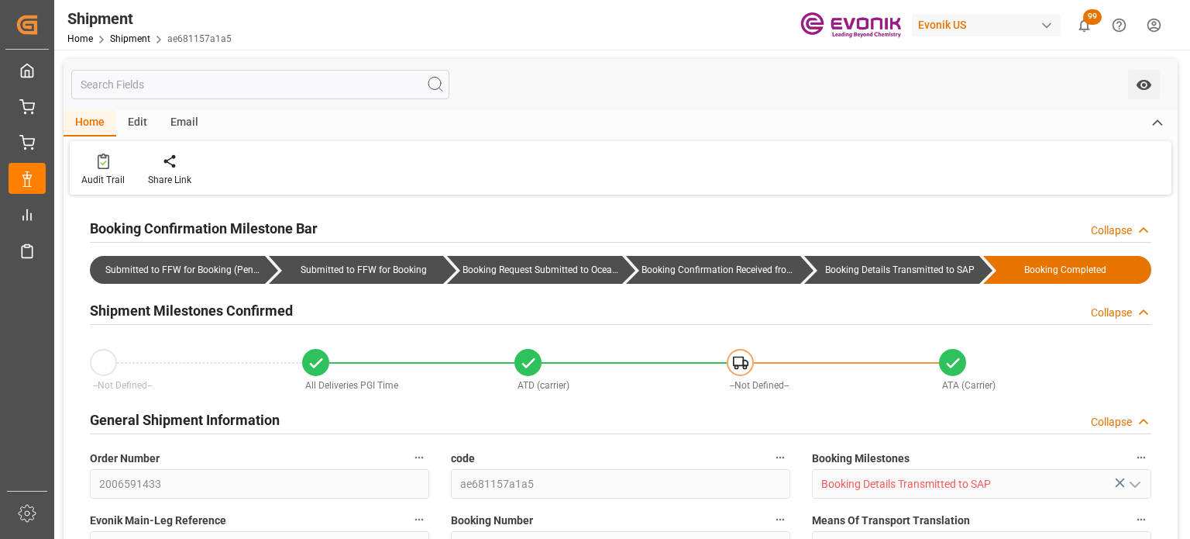
type input "AC Containerline"
type input "AC Containerline GmbH"
type input "36.27"
type input "[DATE]"
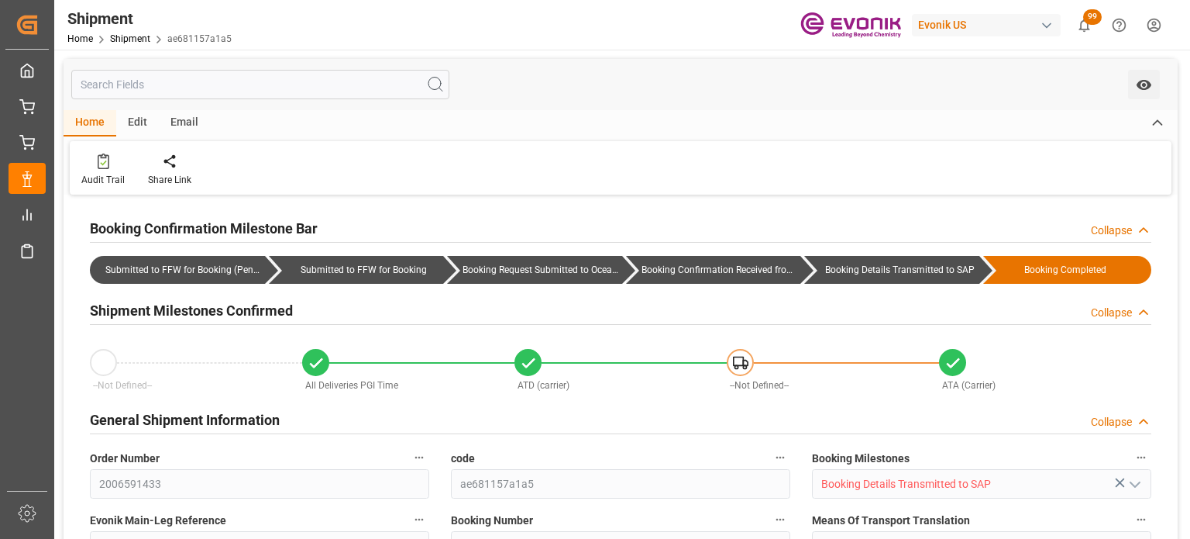
type input "11-20-2024 15:29"
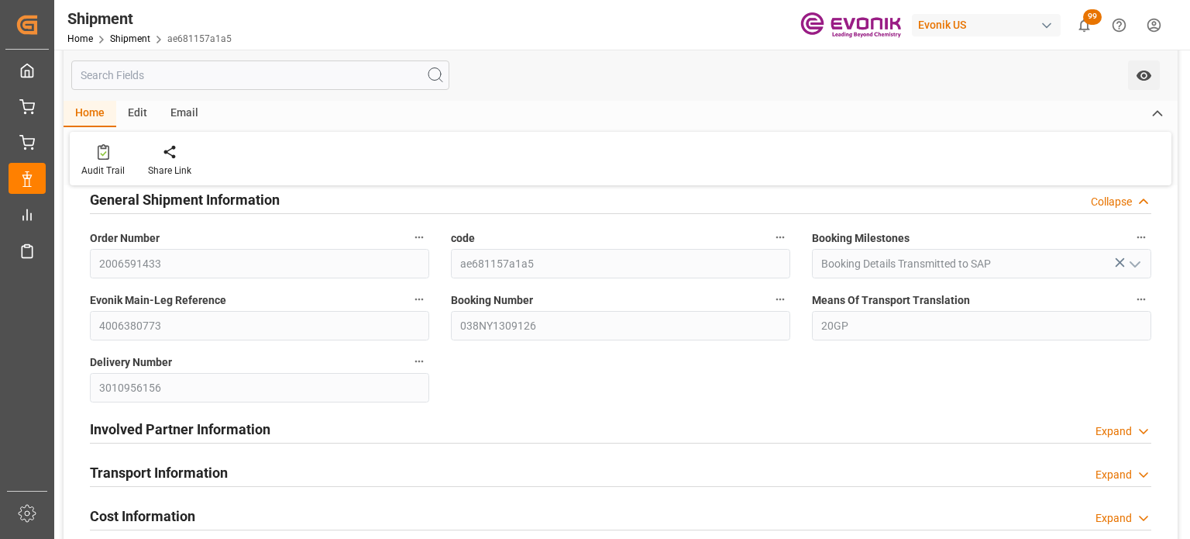
scroll to position [310, 0]
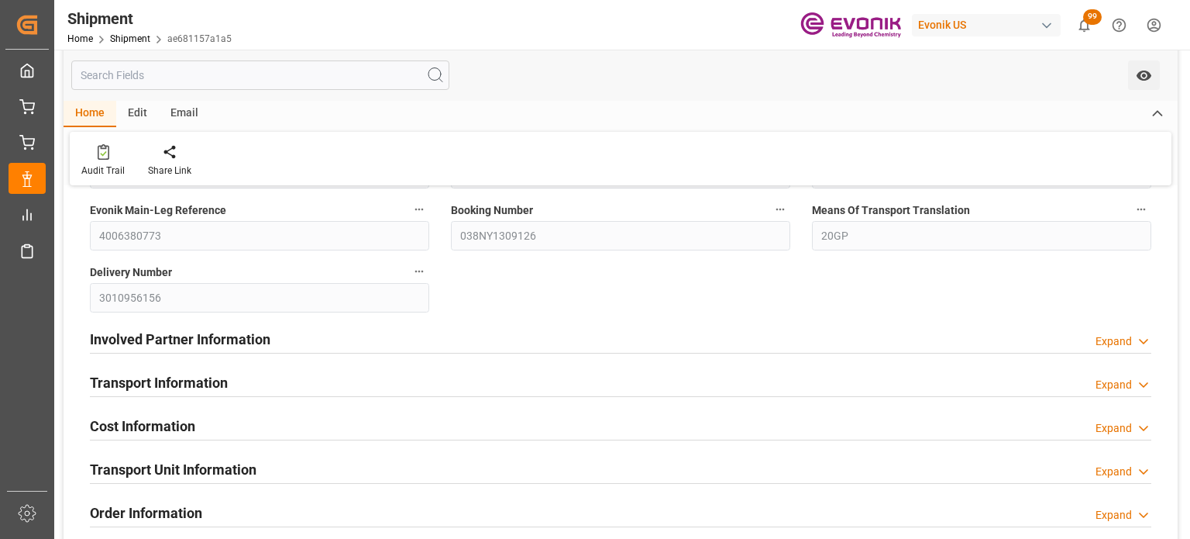
click at [1131, 375] on div "Transport Information Expand" at bounding box center [621, 381] width 1062 height 29
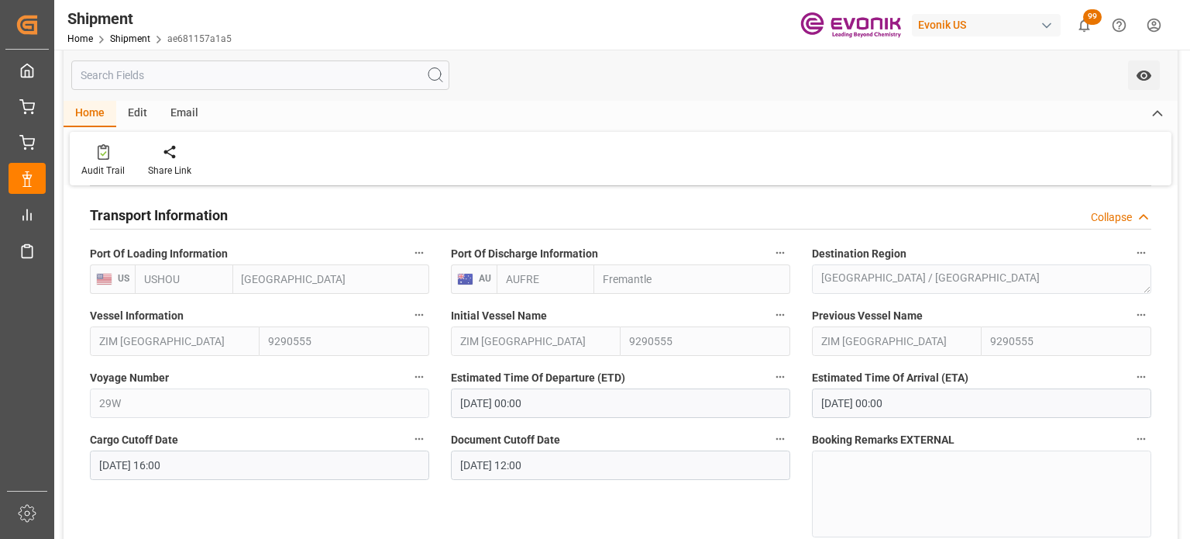
scroll to position [542, 0]
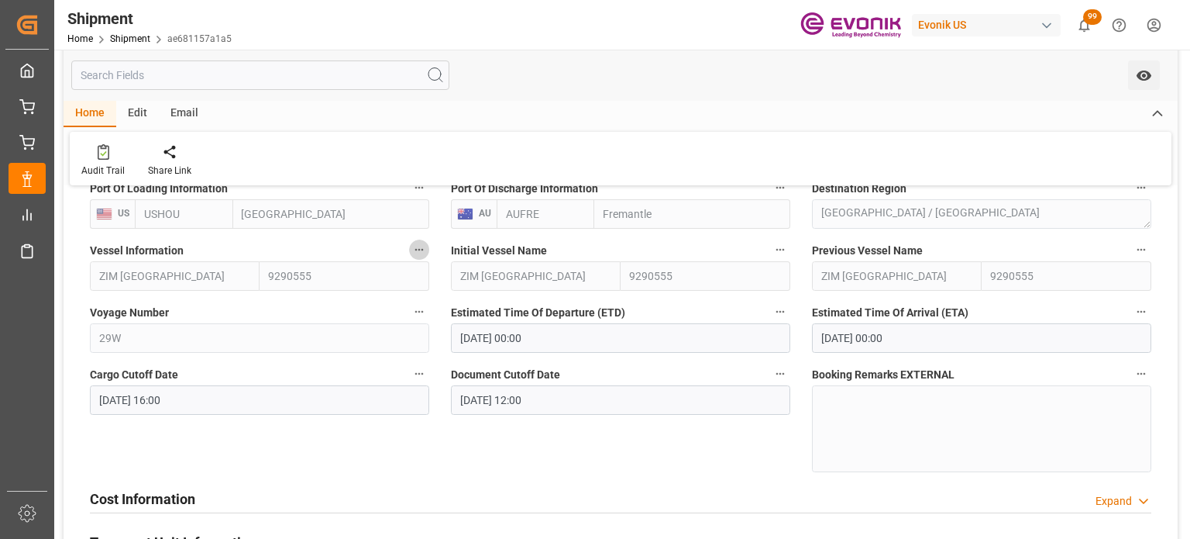
click at [412, 253] on button "Vessel Information" at bounding box center [419, 249] width 20 height 20
click at [431, 253] on icon at bounding box center [430, 250] width 16 height 16
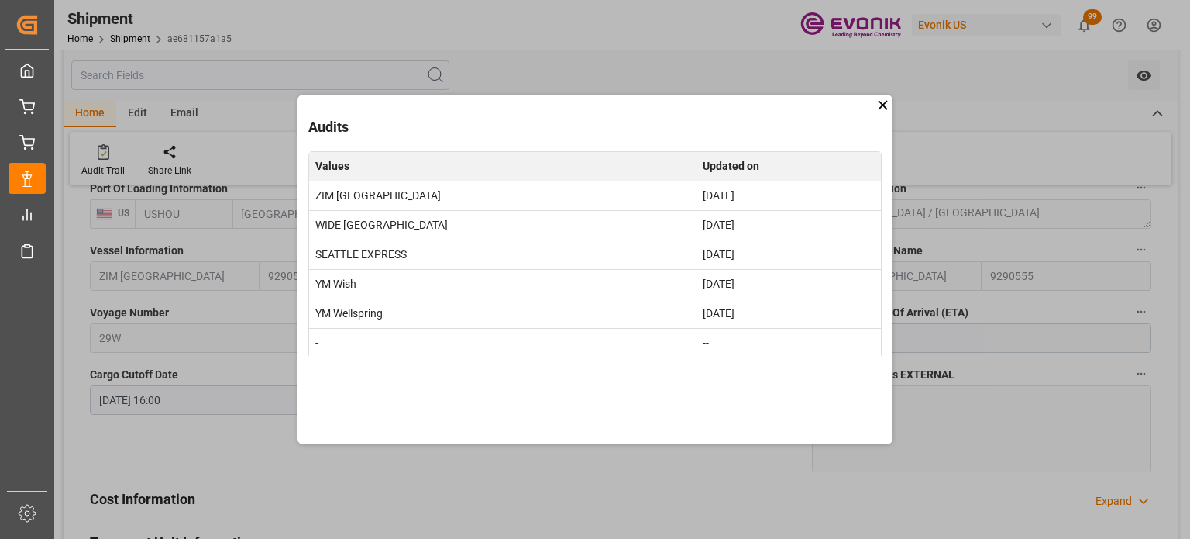
click at [878, 104] on icon at bounding box center [883, 105] width 16 height 16
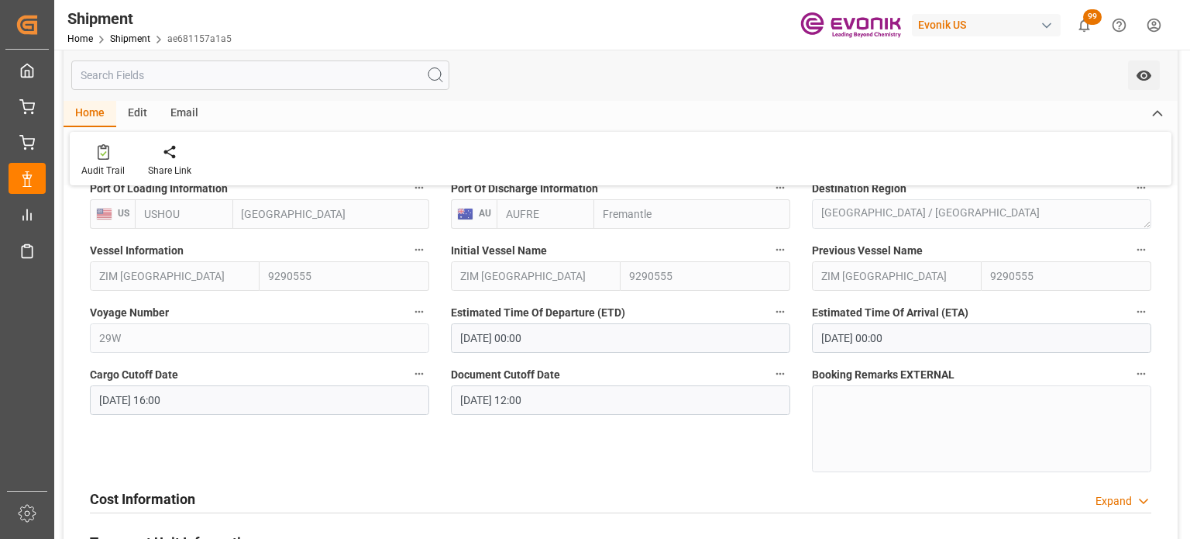
click at [1139, 312] on icon "button" at bounding box center [1141, 311] width 12 height 12
click at [1145, 312] on li "Audits" at bounding box center [1138, 312] width 79 height 26
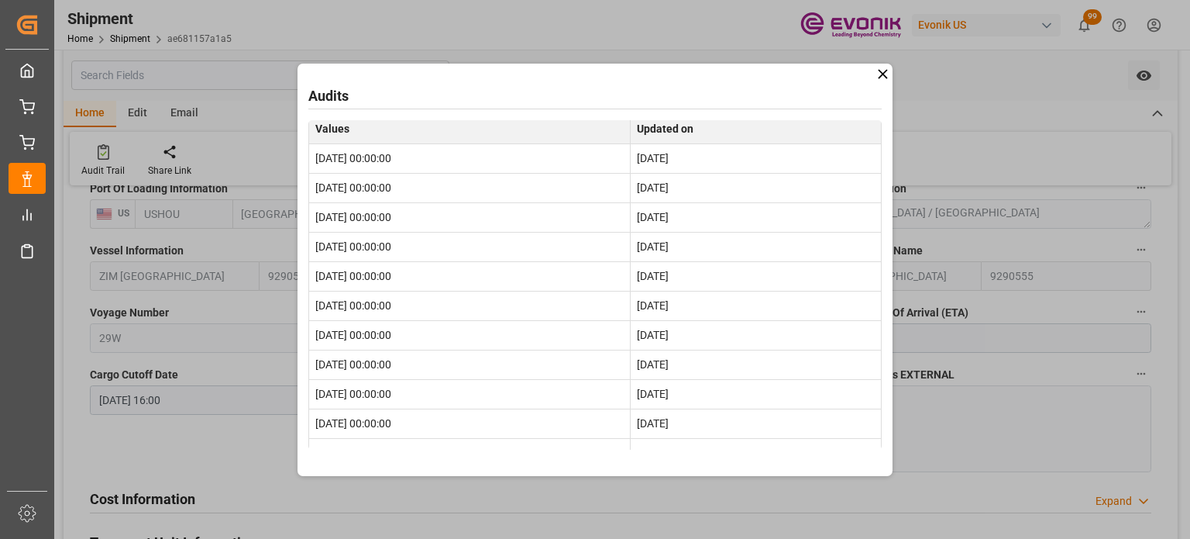
scroll to position [0, 0]
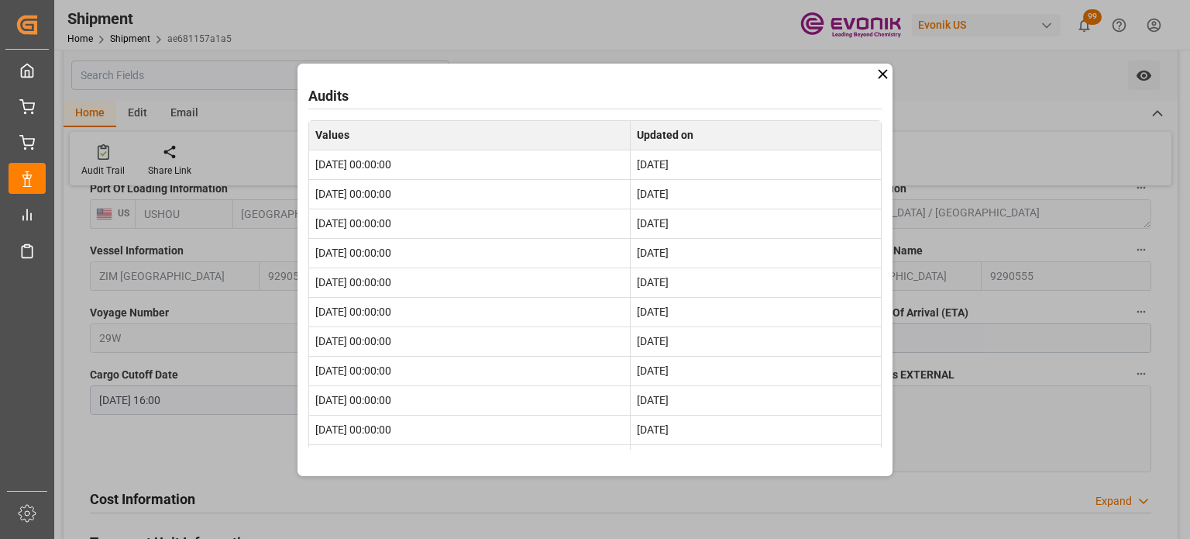
click at [877, 74] on icon at bounding box center [883, 74] width 16 height 16
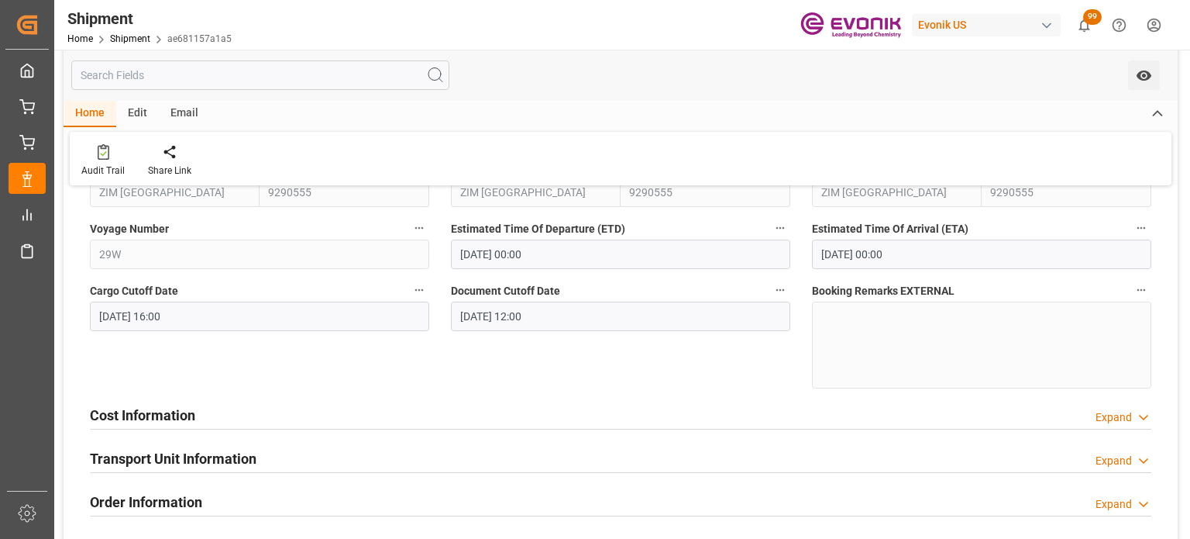
scroll to position [620, 0]
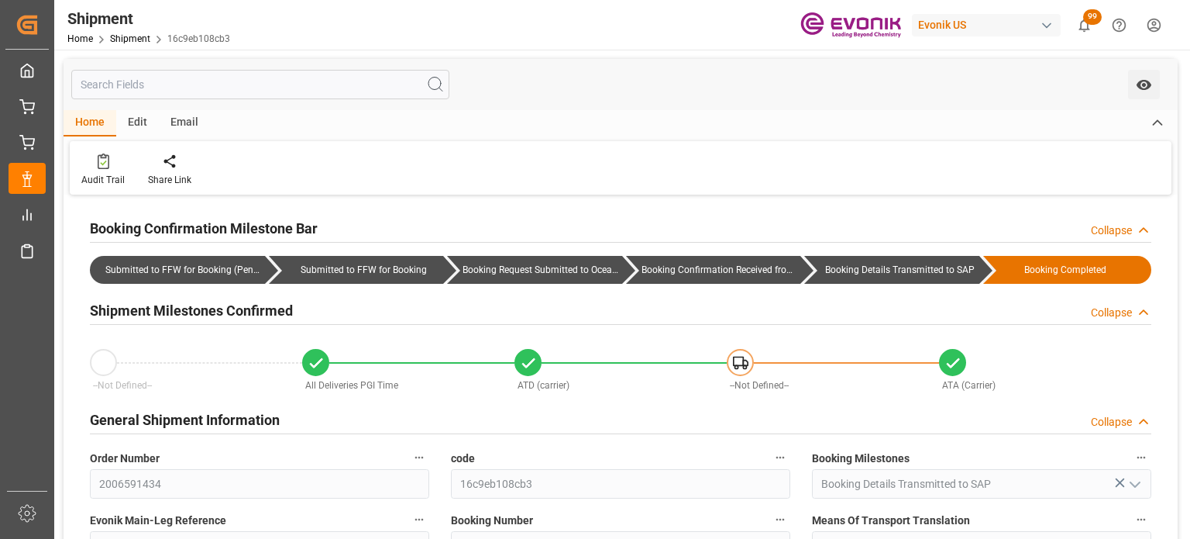
type input "AC Containerline"
type input "AC Containerline GmbH"
type input "36.47"
type input "[DATE]"
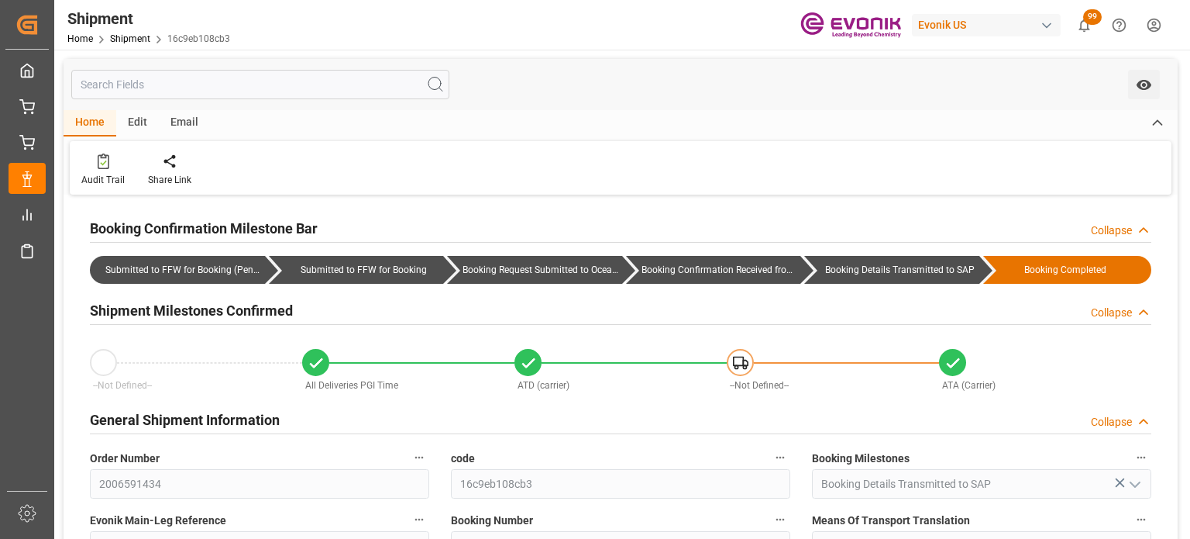
type input "[DATE] 21:46"
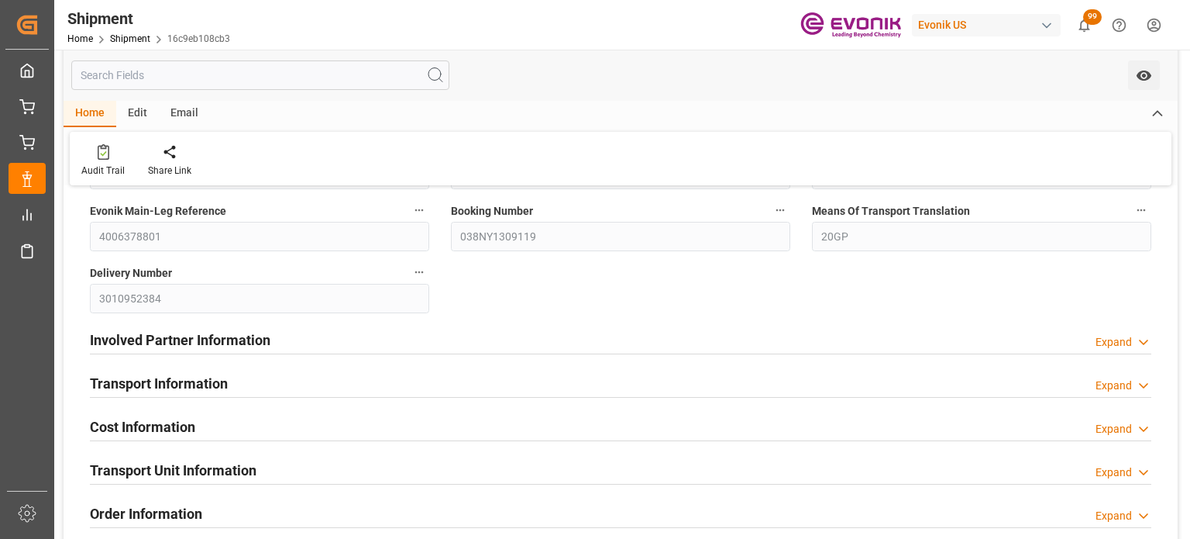
scroll to position [310, 0]
click at [1110, 383] on div "Expand" at bounding box center [1114, 385] width 36 height 16
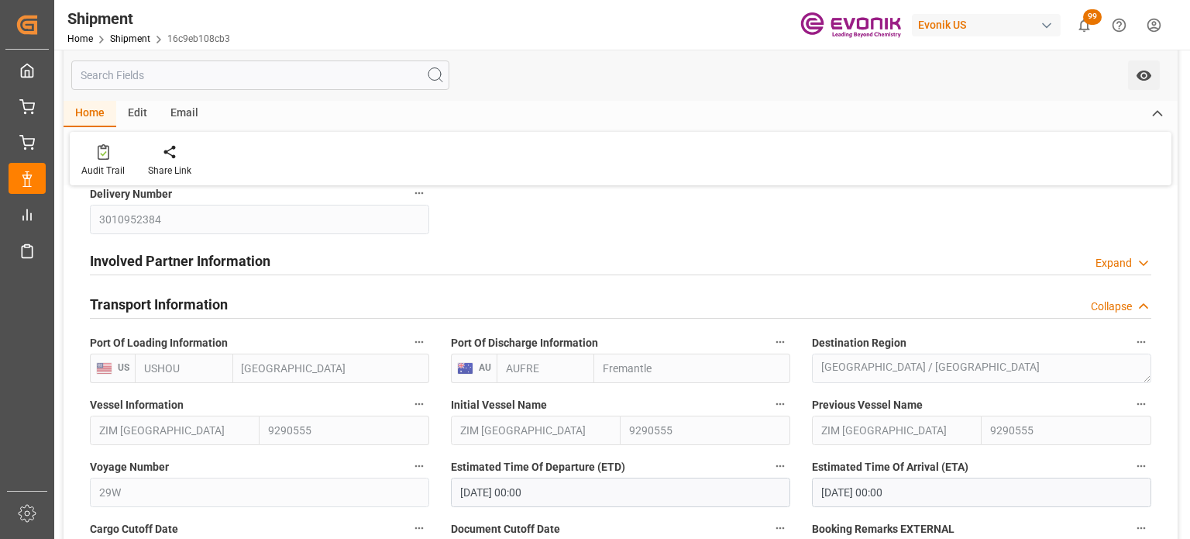
scroll to position [465, 0]
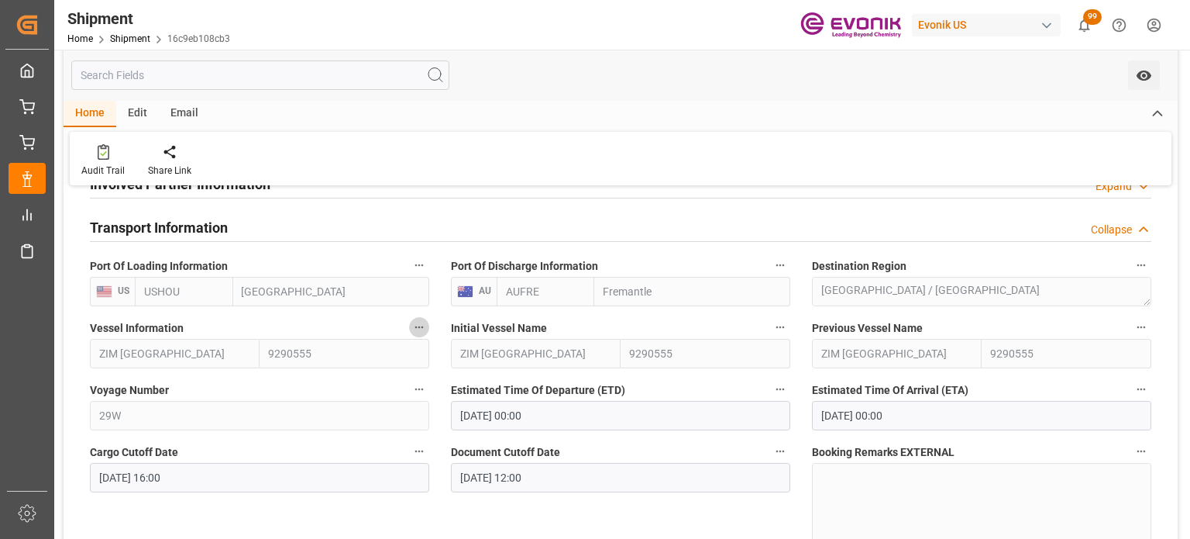
click at [418, 332] on icon "button" at bounding box center [419, 327] width 12 height 12
click at [442, 328] on li "Audits" at bounding box center [448, 328] width 79 height 26
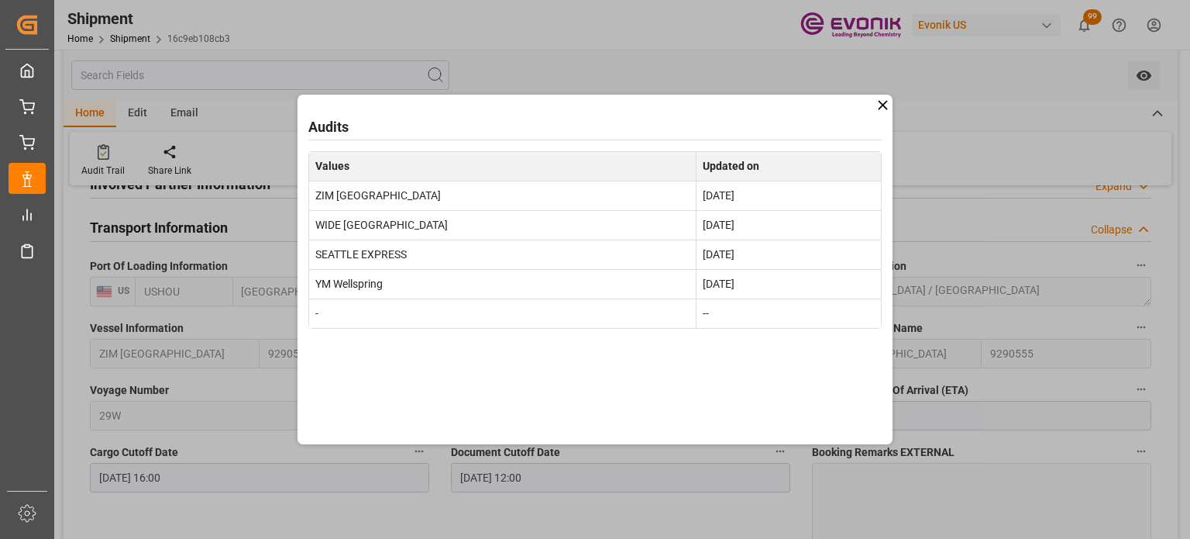
click at [880, 102] on icon at bounding box center [883, 105] width 16 height 16
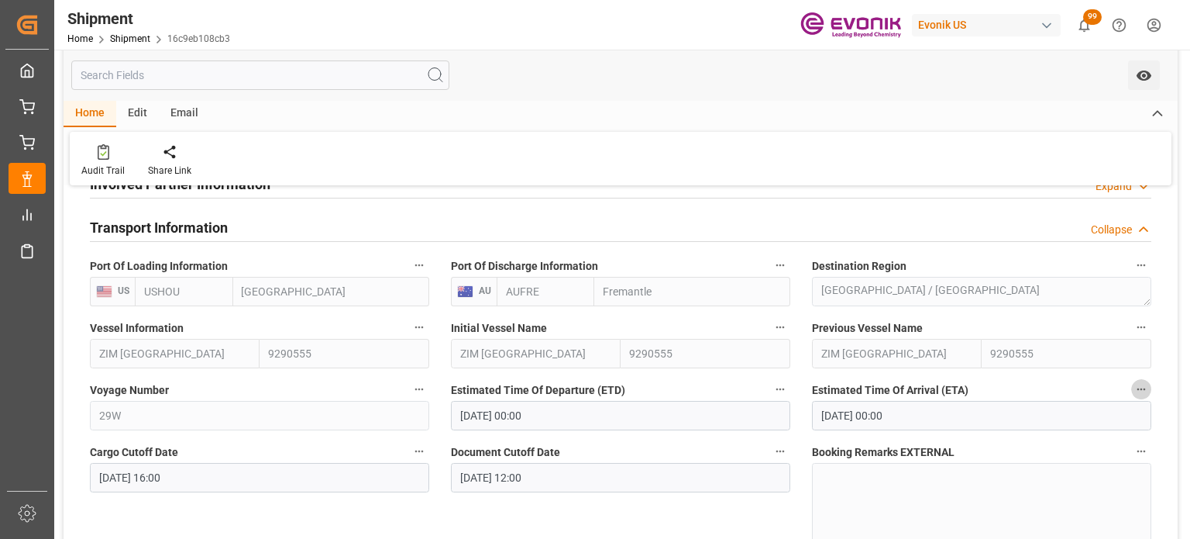
click at [1144, 386] on icon "button" at bounding box center [1141, 389] width 12 height 12
click at [1142, 390] on li "Audits" at bounding box center [1138, 390] width 79 height 26
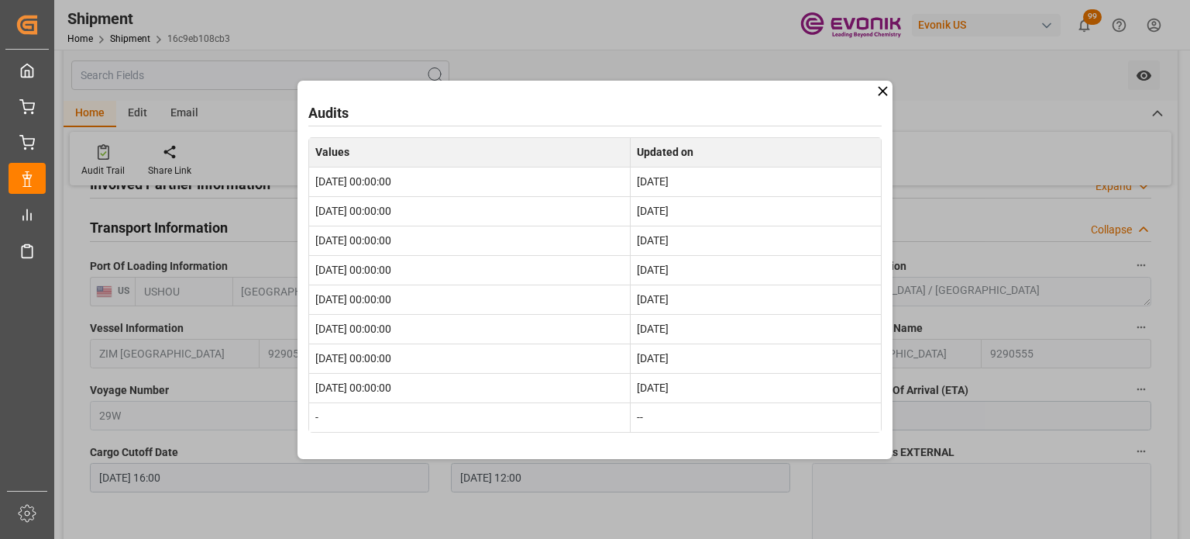
click at [885, 92] on icon at bounding box center [883, 91] width 16 height 16
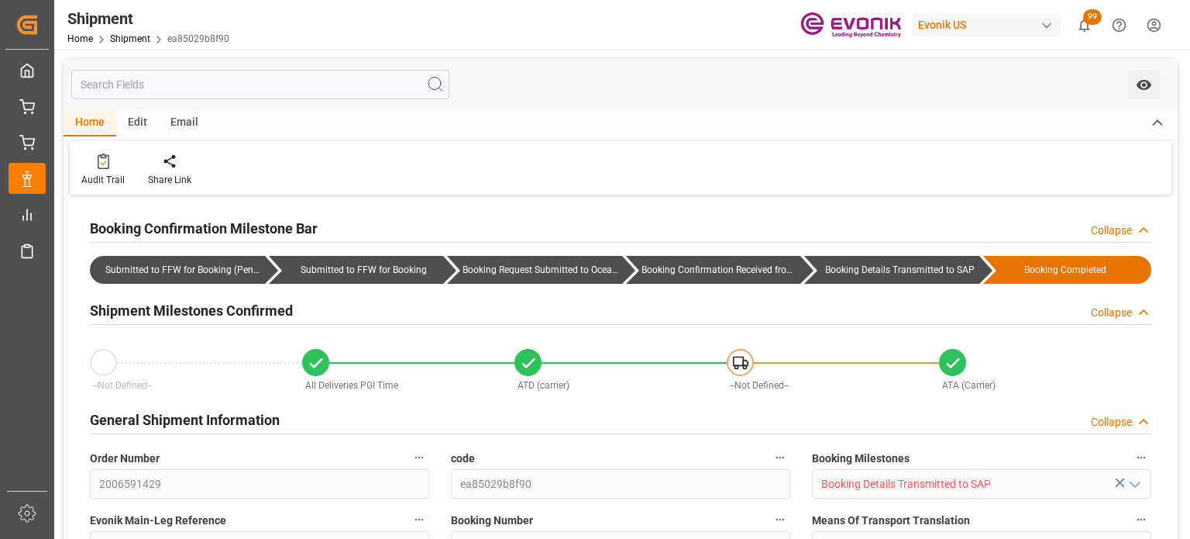
type input "AC Containerline"
type input "AC Containerline GmbH"
type input "36.45"
type input "[DATE]"
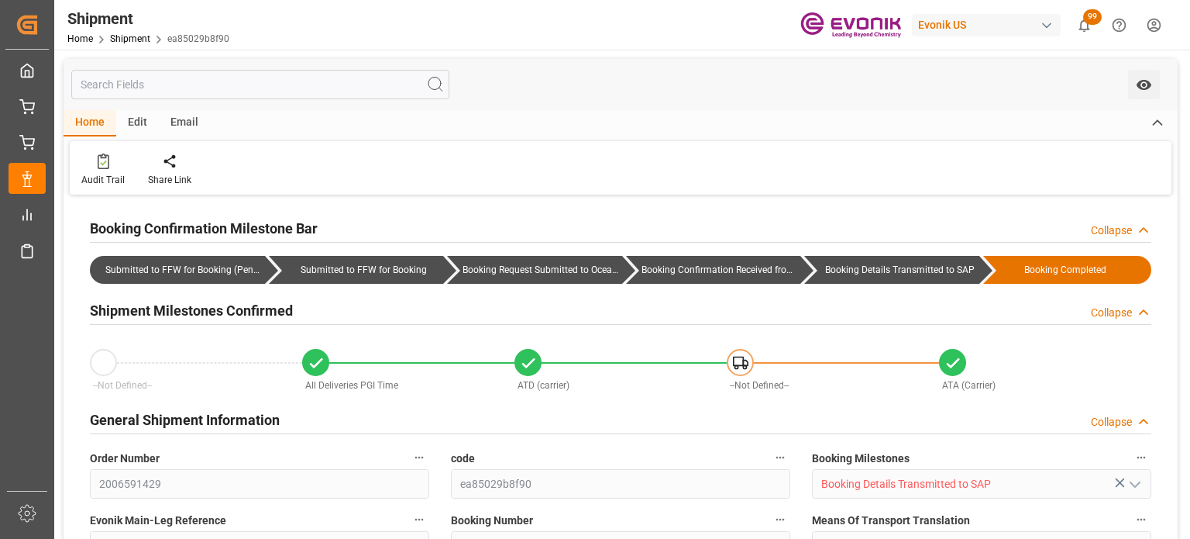
type input "[DATE] 20:38"
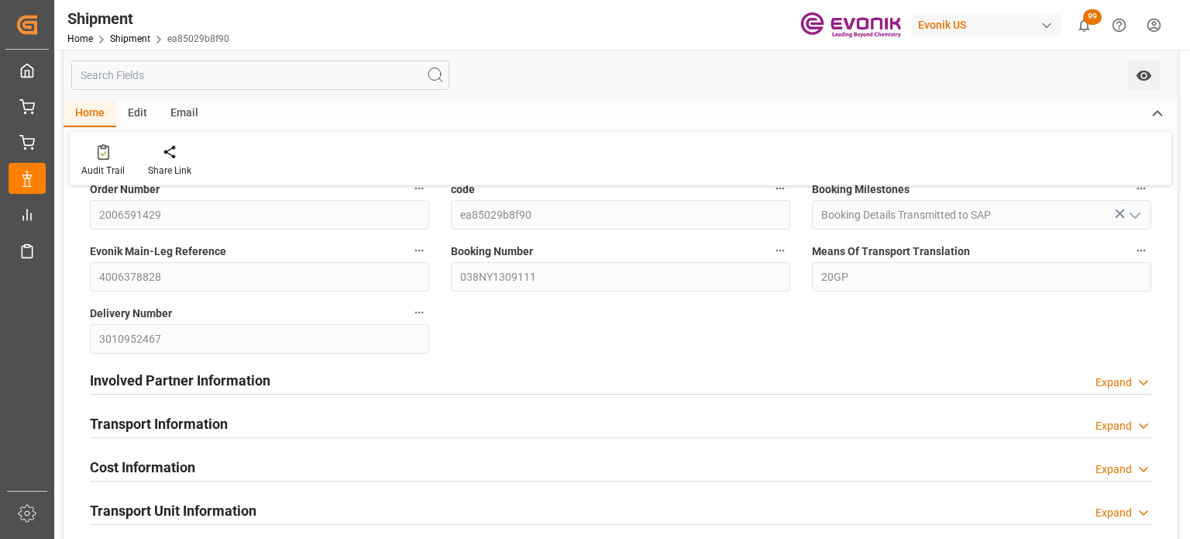
scroll to position [387, 0]
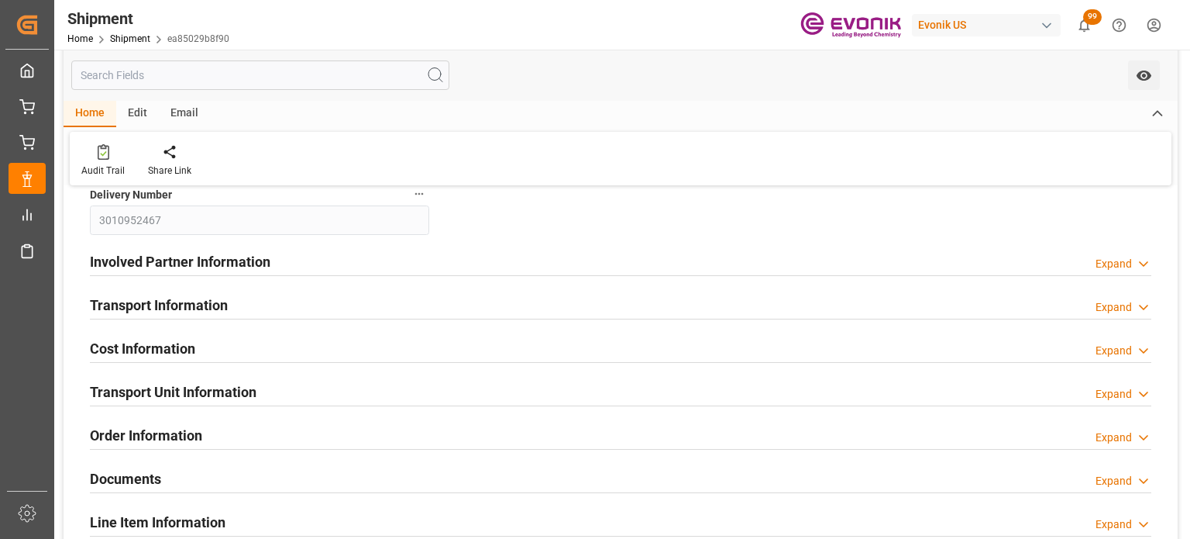
click at [1123, 305] on div "Expand" at bounding box center [1114, 307] width 36 height 16
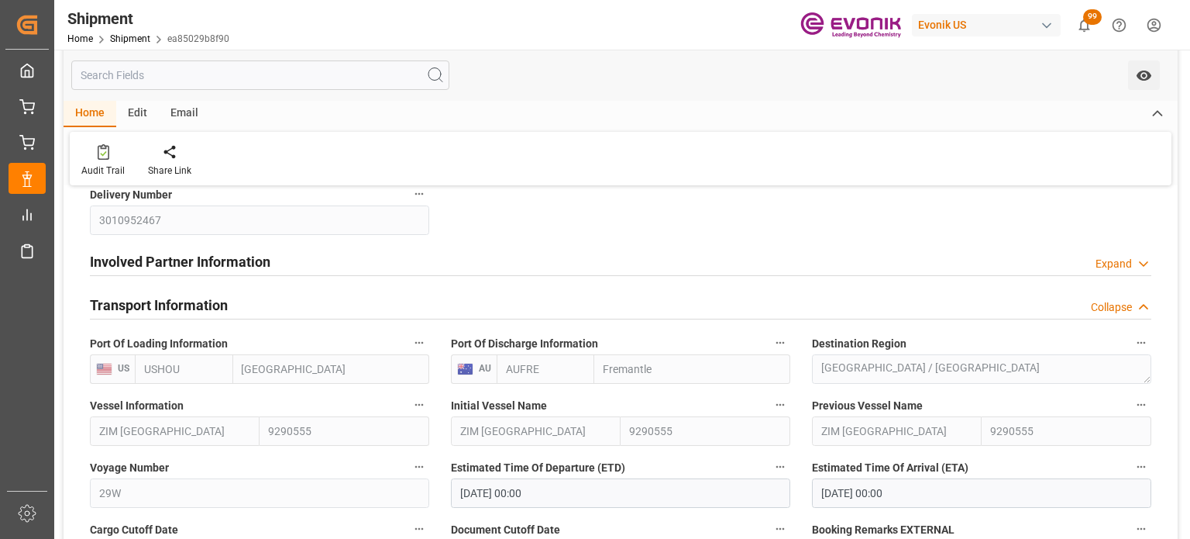
scroll to position [465, 0]
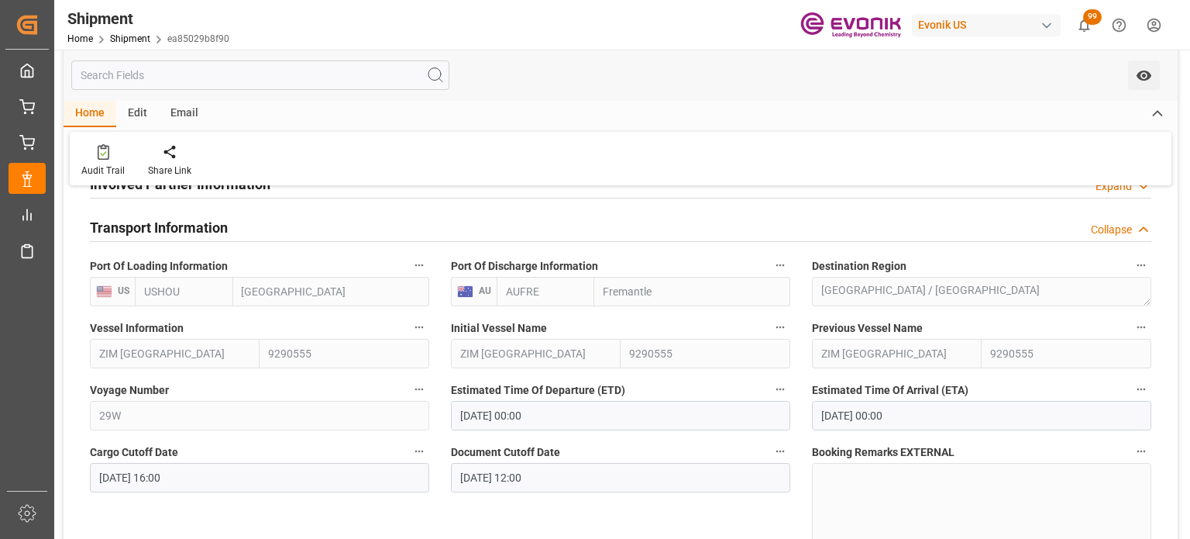
click at [423, 325] on icon "button" at bounding box center [419, 327] width 12 height 12
click at [453, 325] on li "Audits" at bounding box center [448, 328] width 79 height 26
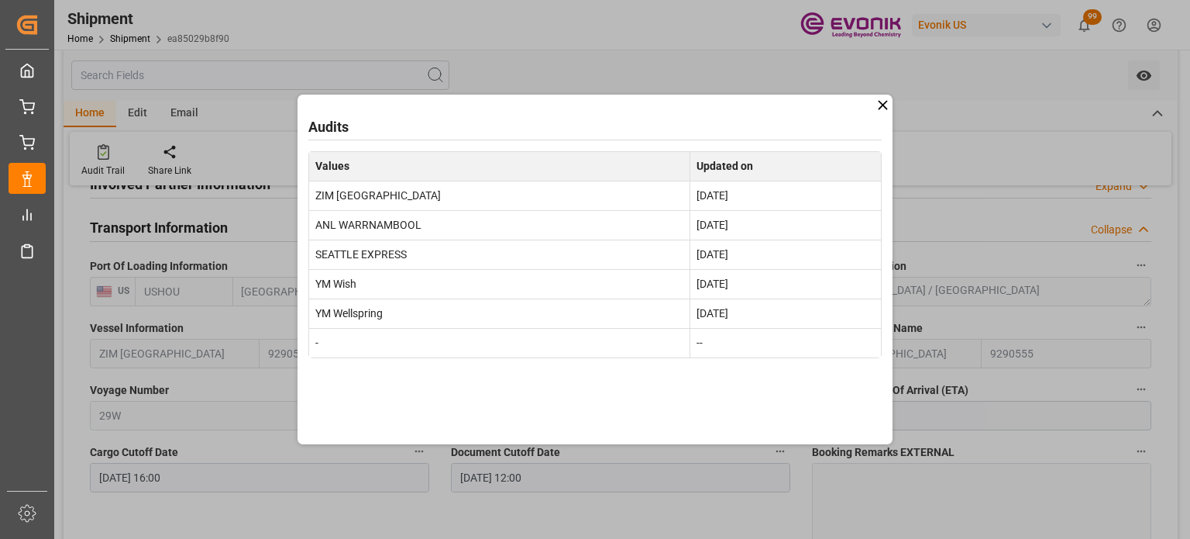
click at [880, 101] on icon at bounding box center [883, 105] width 16 height 16
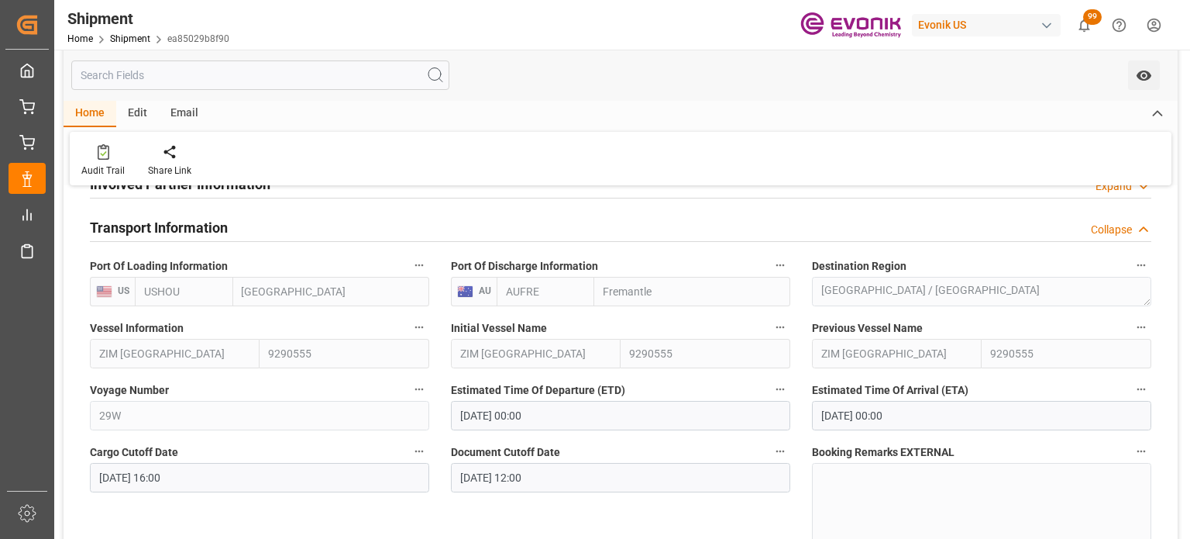
click at [1146, 381] on button "Estimated Time Of Arrival (ETA)" at bounding box center [1141, 389] width 20 height 20
click at [1125, 389] on icon at bounding box center [1120, 390] width 14 height 14
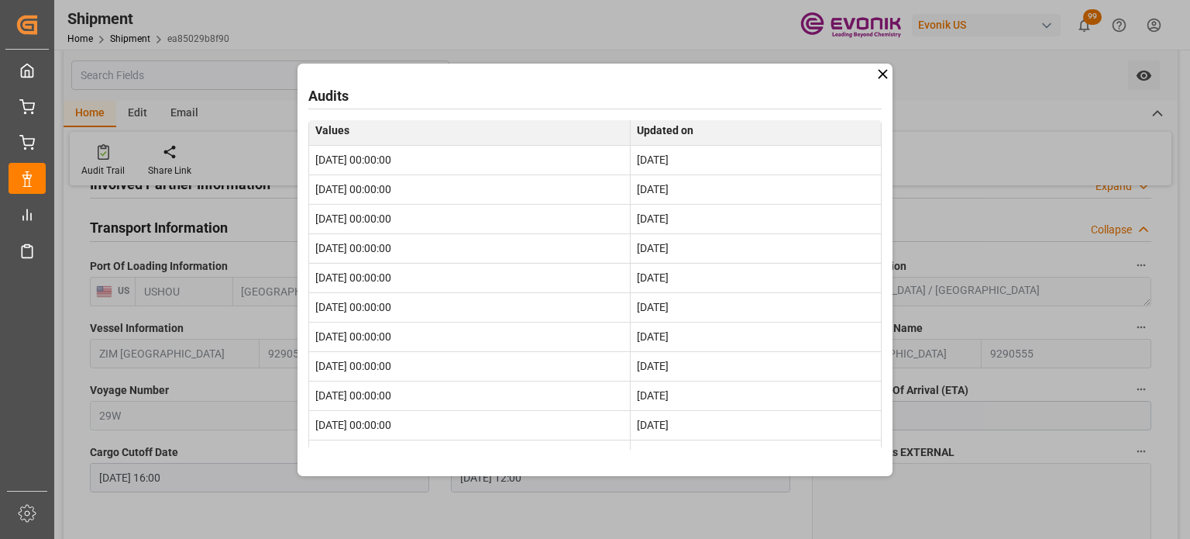
scroll to position [0, 0]
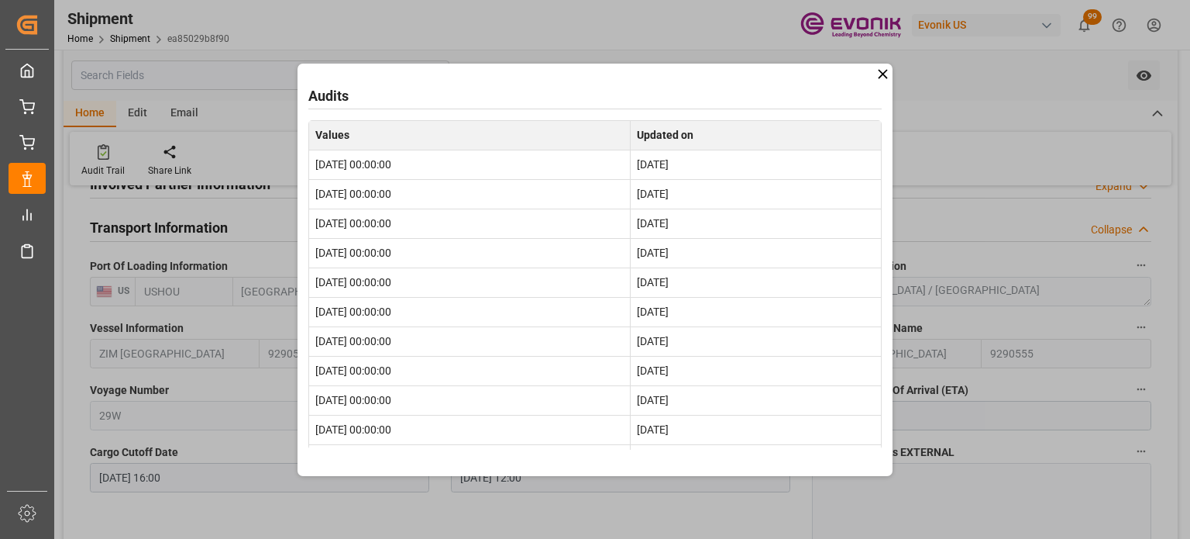
click at [876, 74] on icon at bounding box center [883, 74] width 16 height 16
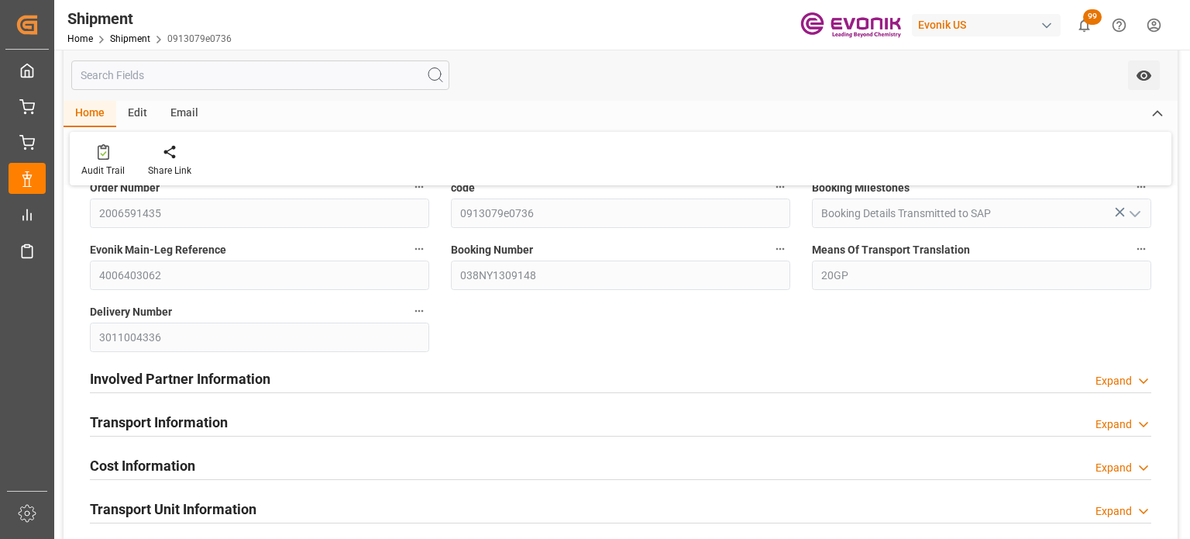
scroll to position [387, 0]
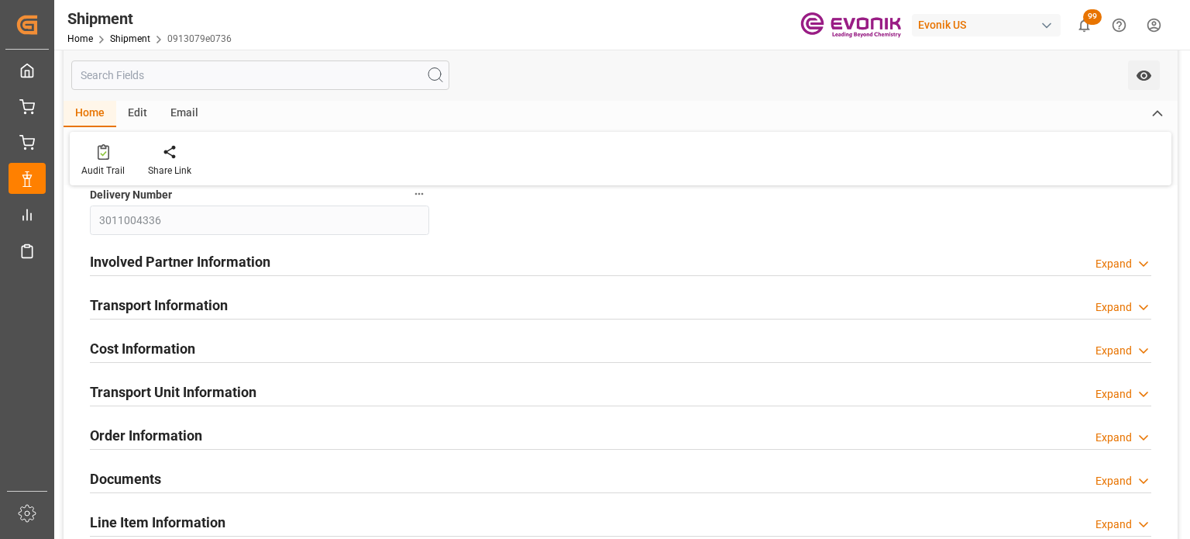
click at [1113, 300] on div "Expand" at bounding box center [1114, 307] width 36 height 16
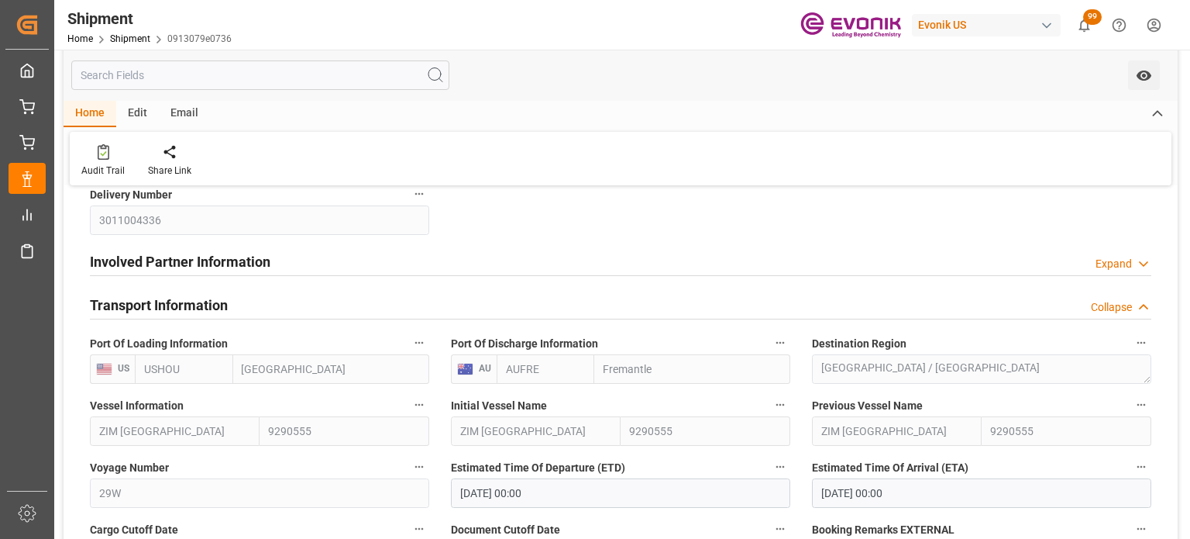
scroll to position [465, 0]
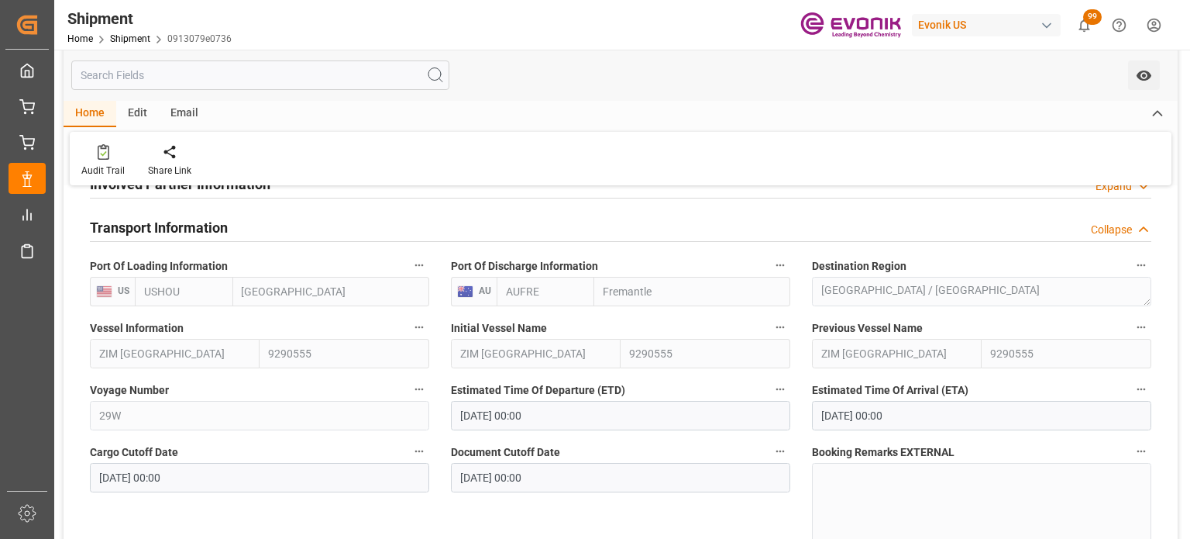
click at [413, 322] on icon "button" at bounding box center [419, 327] width 12 height 12
click at [428, 325] on icon at bounding box center [430, 327] width 16 height 16
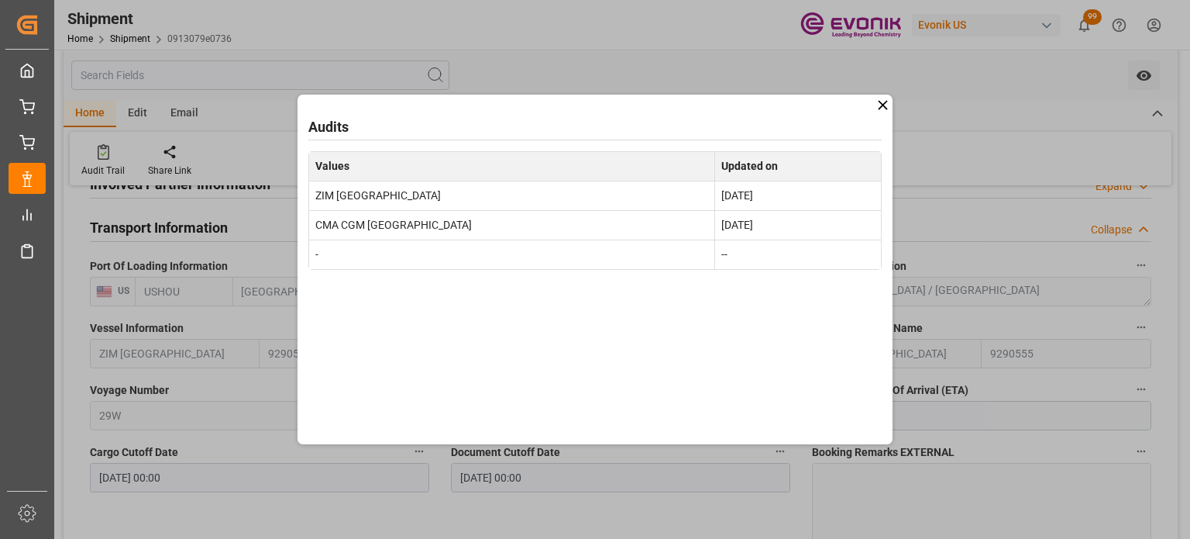
click at [874, 108] on div "Audits Values Updated on ZIM [GEOGRAPHIC_DATA] [DATE] CMA CGM [GEOGRAPHIC_DATA]…" at bounding box center [595, 270] width 595 height 350
click at [878, 107] on icon at bounding box center [883, 105] width 16 height 16
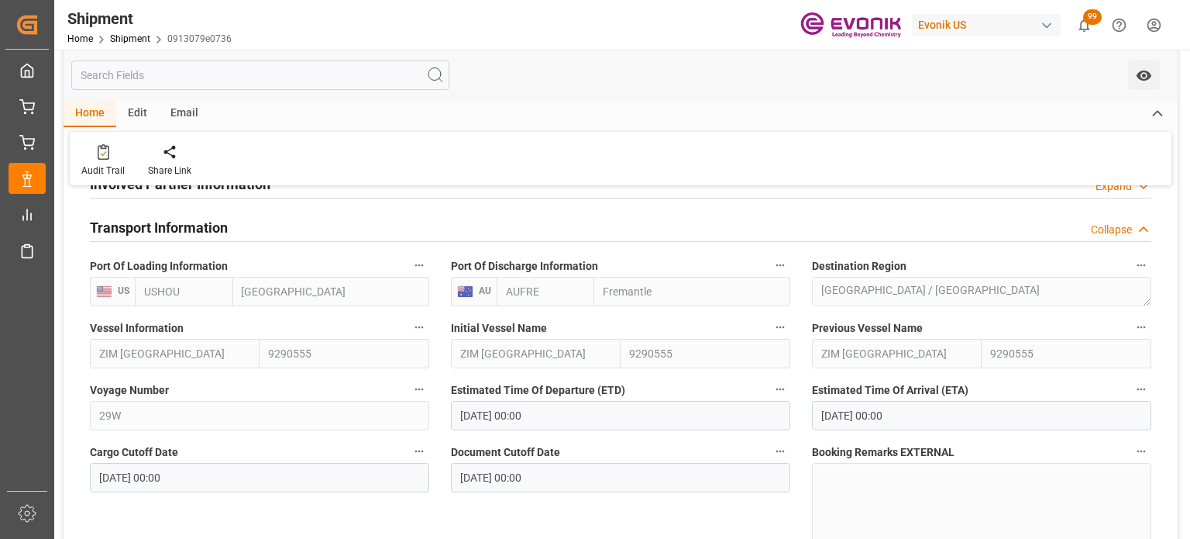
click at [420, 328] on icon "button" at bounding box center [419, 327] width 12 height 12
click at [440, 322] on li "Audits" at bounding box center [448, 328] width 79 height 26
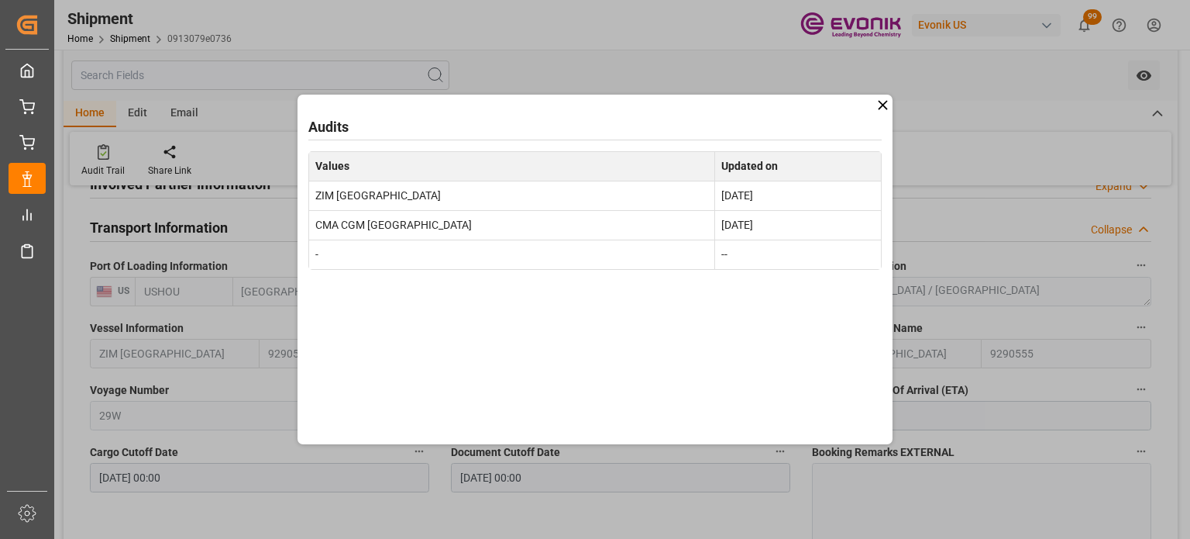
click at [877, 105] on icon at bounding box center [883, 105] width 16 height 16
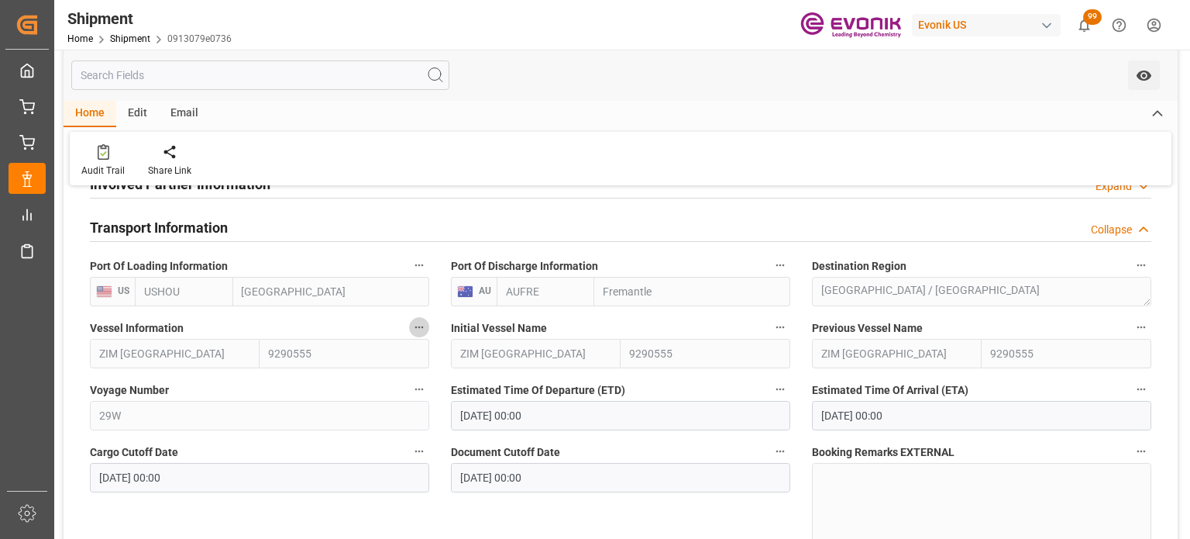
click at [413, 328] on icon "button" at bounding box center [419, 327] width 12 height 12
click at [438, 327] on li "Audits" at bounding box center [448, 328] width 79 height 26
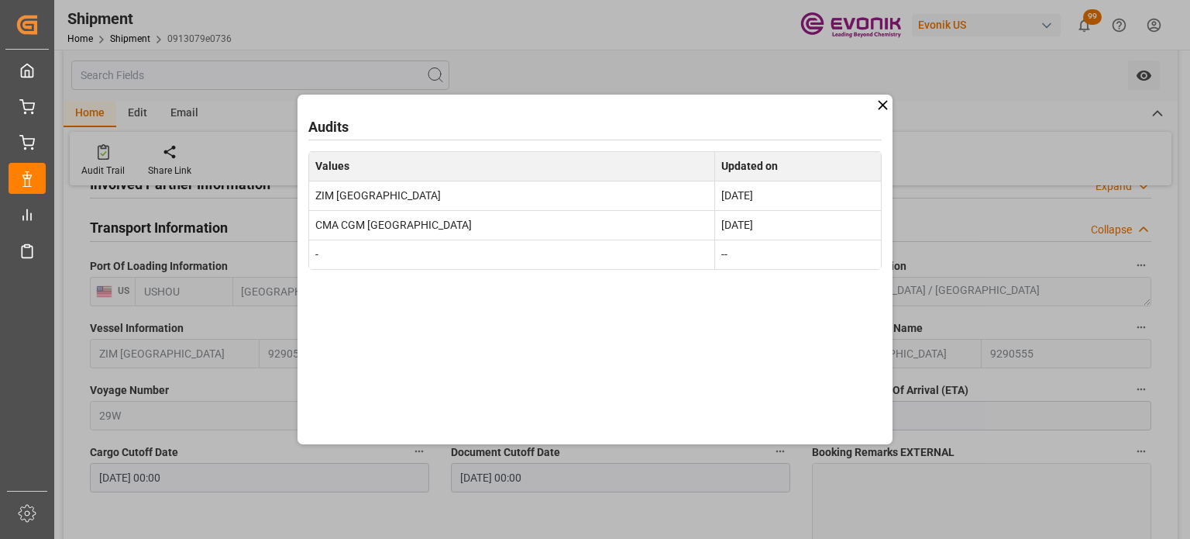
drag, startPoint x: 649, startPoint y: 119, endPoint x: 763, endPoint y: 30, distance: 143.6
click at [769, 26] on div "Audits Values Updated on ZIM [GEOGRAPHIC_DATA] [DATE] CMA CGM [GEOGRAPHIC_DATA]…" at bounding box center [595, 269] width 1190 height 539
click at [881, 109] on icon at bounding box center [883, 105] width 16 height 16
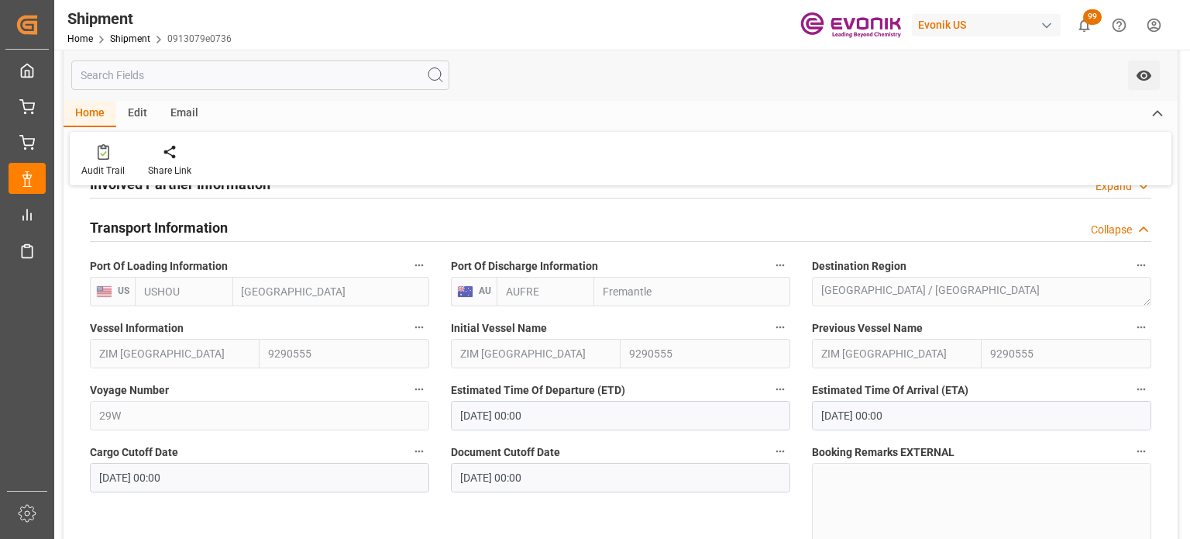
click at [775, 322] on icon "button" at bounding box center [780, 327] width 12 height 12
click at [803, 325] on li "Audits" at bounding box center [809, 328] width 79 height 26
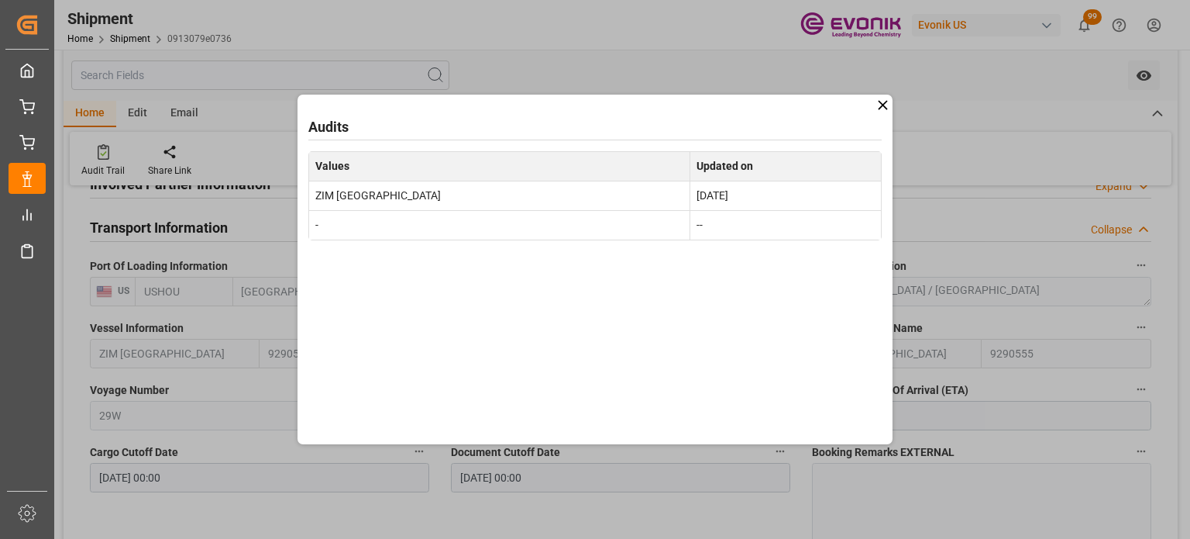
click at [878, 108] on icon at bounding box center [883, 105] width 16 height 16
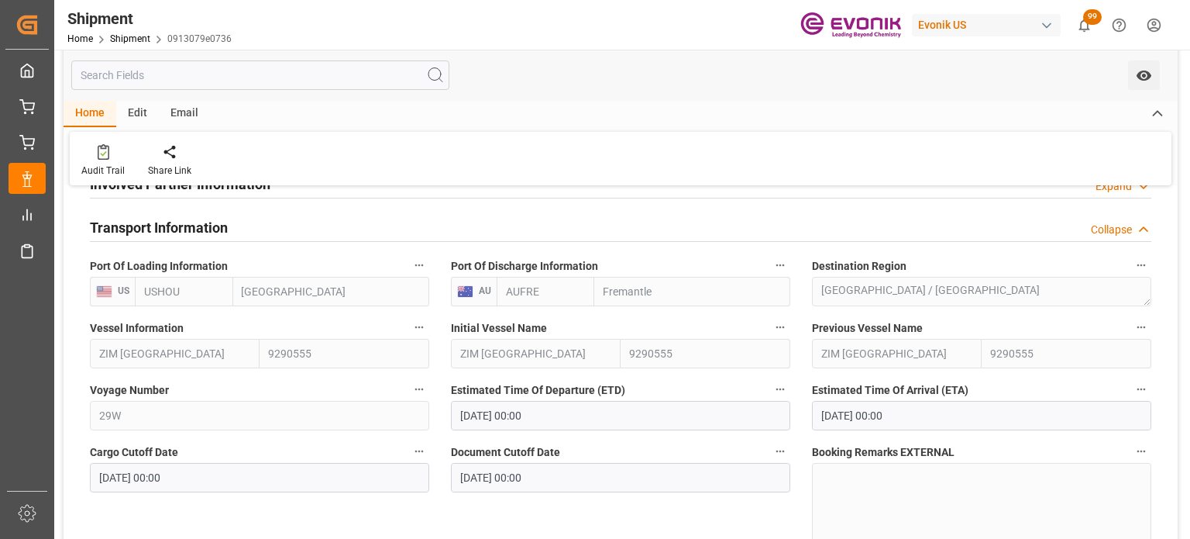
click at [787, 325] on button "Initial Vessel Name" at bounding box center [780, 327] width 20 height 20
click at [796, 319] on icon at bounding box center [791, 327] width 16 height 16
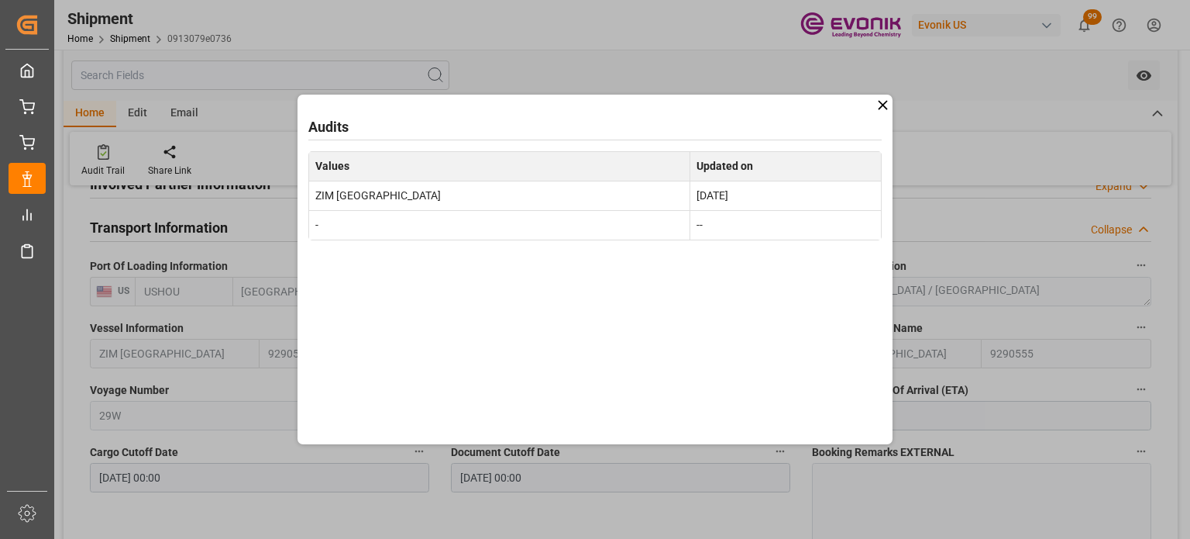
click at [883, 105] on icon at bounding box center [882, 104] width 9 height 9
